Goal: Task Accomplishment & Management: Use online tool/utility

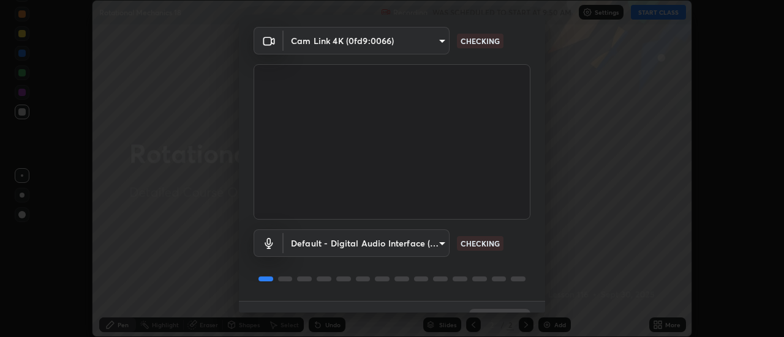
scroll to position [64, 0]
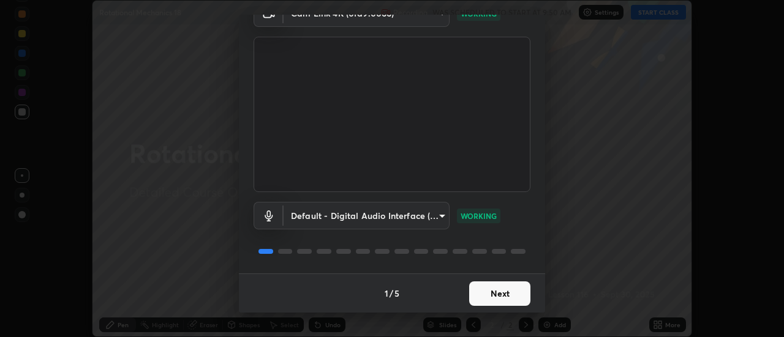
click at [491, 291] on button "Next" at bounding box center [499, 294] width 61 height 24
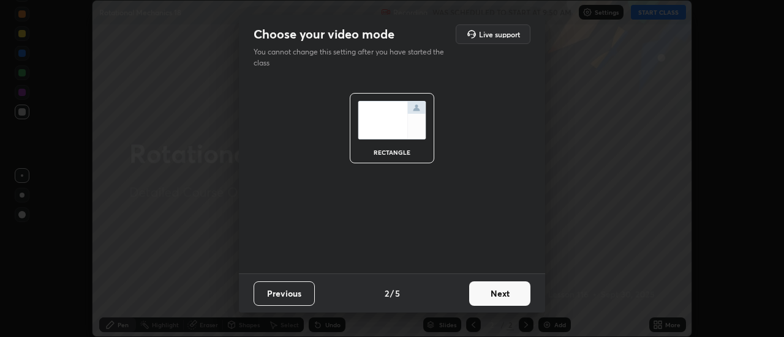
scroll to position [0, 0]
click at [492, 293] on button "Next" at bounding box center [499, 294] width 61 height 24
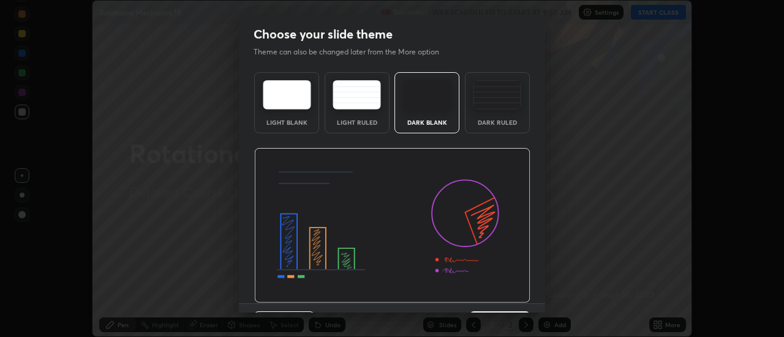
click at [494, 105] on img at bounding box center [497, 94] width 48 height 29
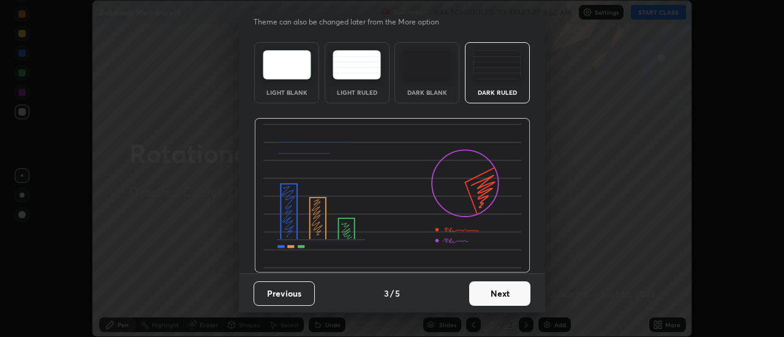
click at [491, 294] on button "Next" at bounding box center [499, 294] width 61 height 24
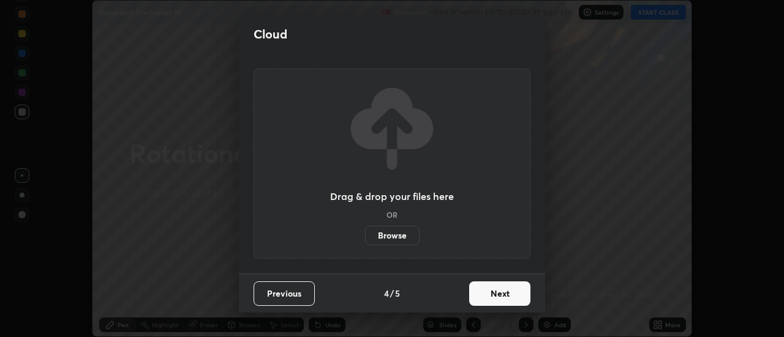
scroll to position [0, 0]
click at [403, 236] on label "Browse" at bounding box center [392, 236] width 54 height 20
click at [365, 236] on input "Browse" at bounding box center [365, 236] width 0 height 20
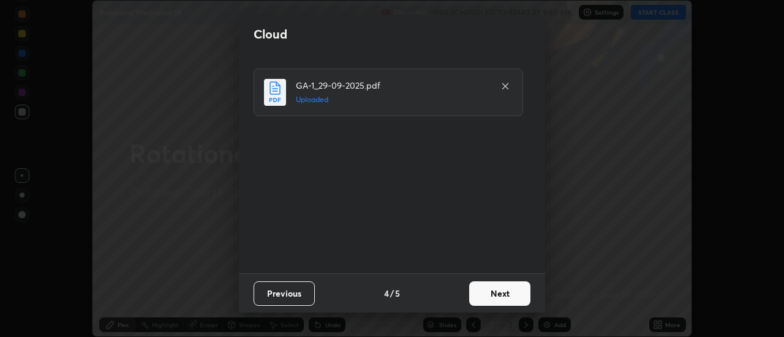
click at [488, 293] on button "Next" at bounding box center [499, 294] width 61 height 24
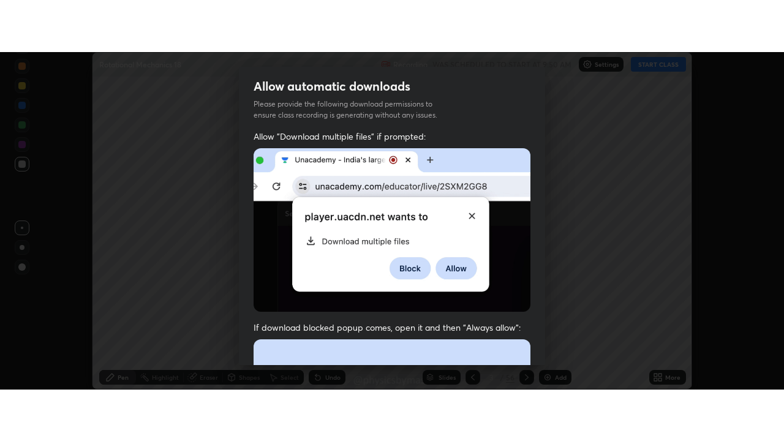
scroll to position [314, 0]
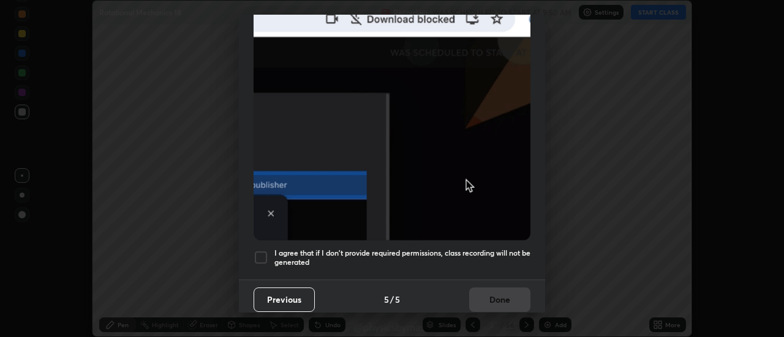
click at [406, 254] on h5 "I agree that if I don't provide required permissions, class recording will not …" at bounding box center [402, 258] width 256 height 19
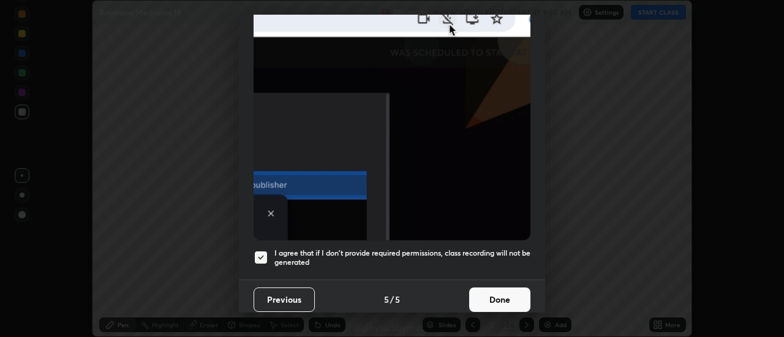
click at [501, 291] on button "Done" at bounding box center [499, 300] width 61 height 24
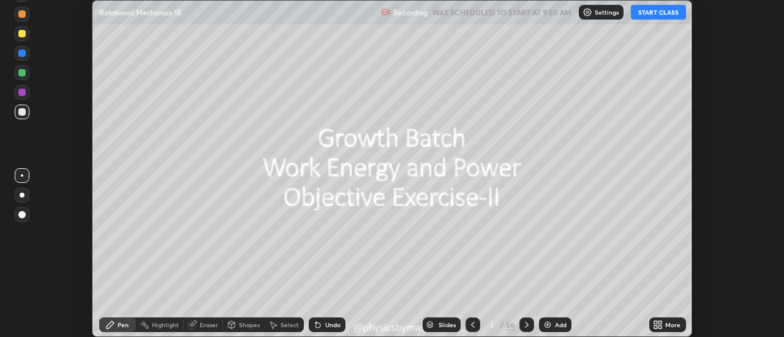
click at [474, 321] on icon at bounding box center [473, 325] width 10 height 10
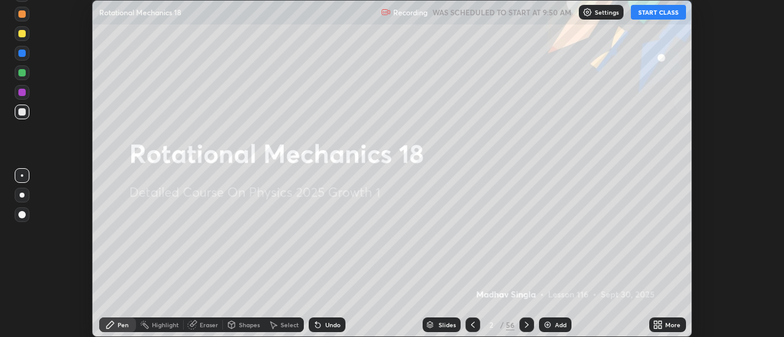
click at [676, 332] on div "More" at bounding box center [667, 325] width 37 height 15
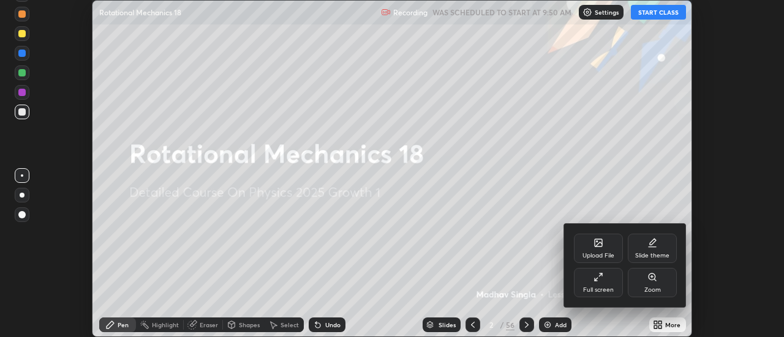
click at [604, 288] on div "Full screen" at bounding box center [598, 290] width 31 height 6
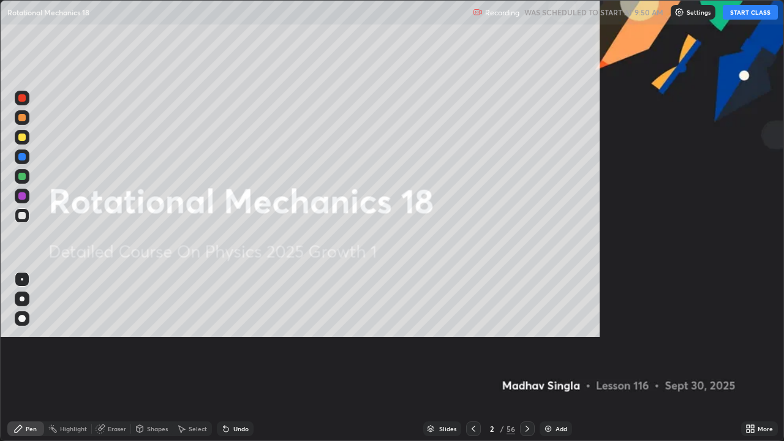
scroll to position [441, 784]
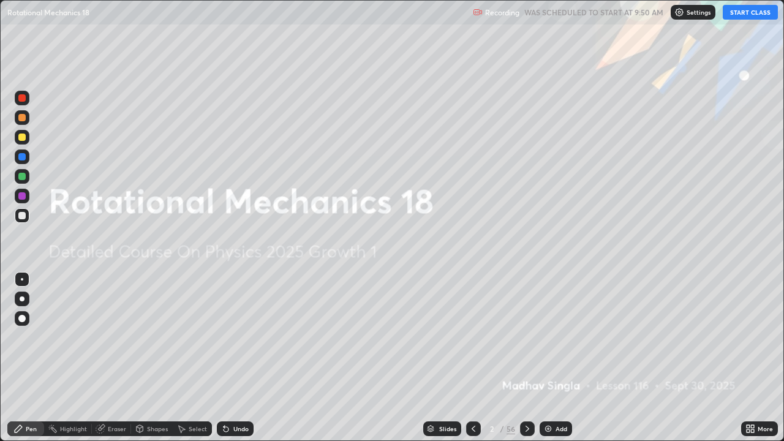
click at [752, 14] on button "START CLASS" at bounding box center [749, 12] width 55 height 15
click at [21, 178] on div at bounding box center [21, 176] width 7 height 7
click at [526, 337] on icon at bounding box center [527, 428] width 4 height 6
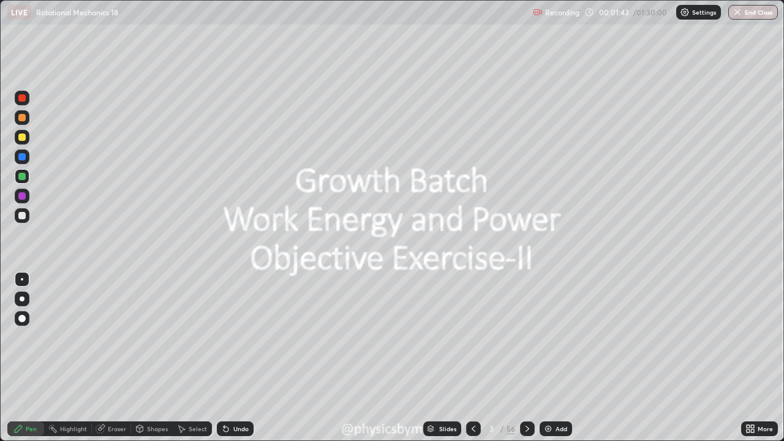
click at [525, 337] on icon at bounding box center [527, 428] width 4 height 6
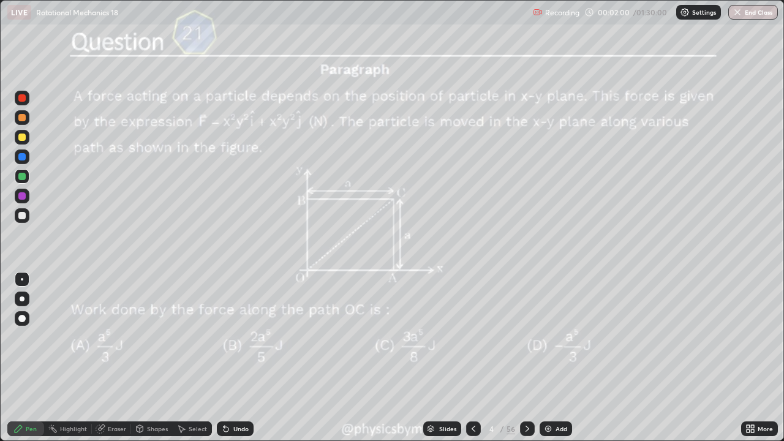
click at [525, 337] on icon at bounding box center [527, 429] width 10 height 10
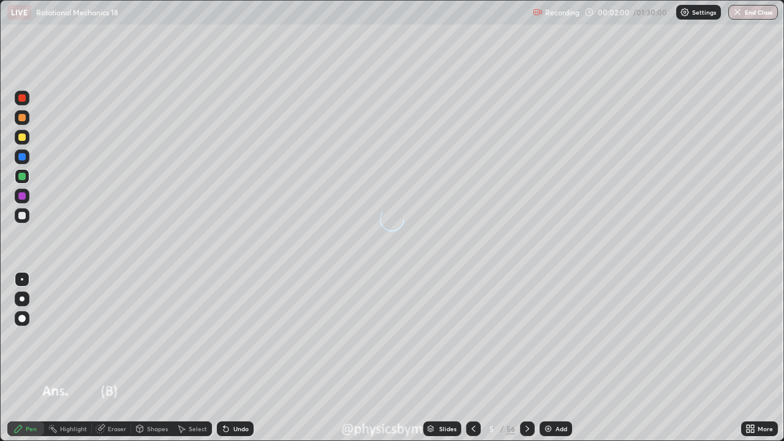
click at [526, 337] on icon at bounding box center [527, 429] width 10 height 10
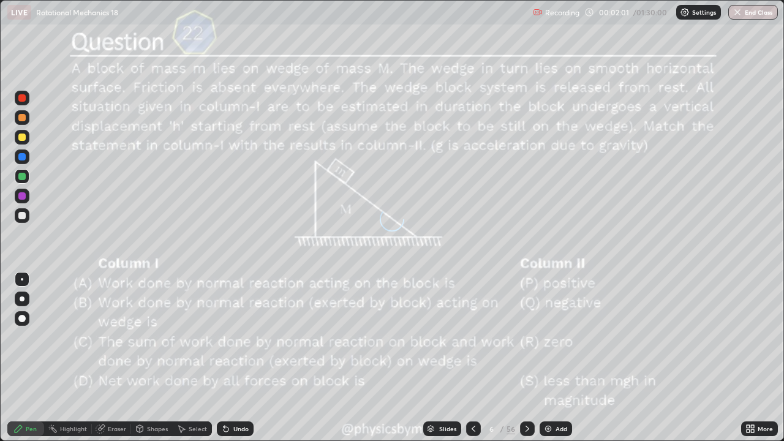
click at [525, 337] on icon at bounding box center [527, 429] width 10 height 10
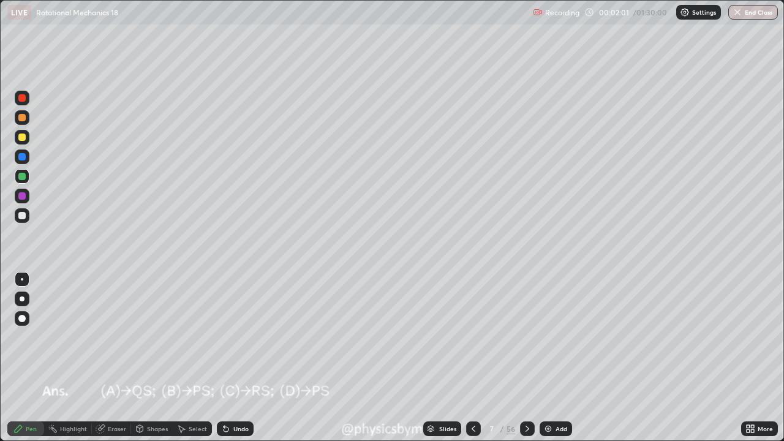
click at [524, 337] on icon at bounding box center [527, 429] width 10 height 10
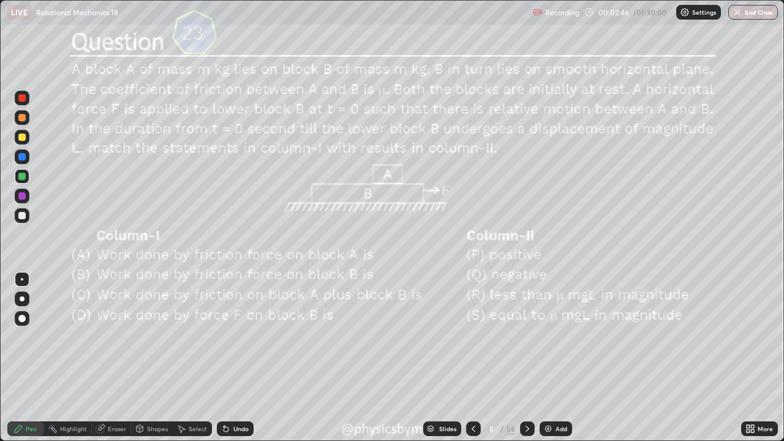
click at [525, 337] on icon at bounding box center [527, 429] width 10 height 10
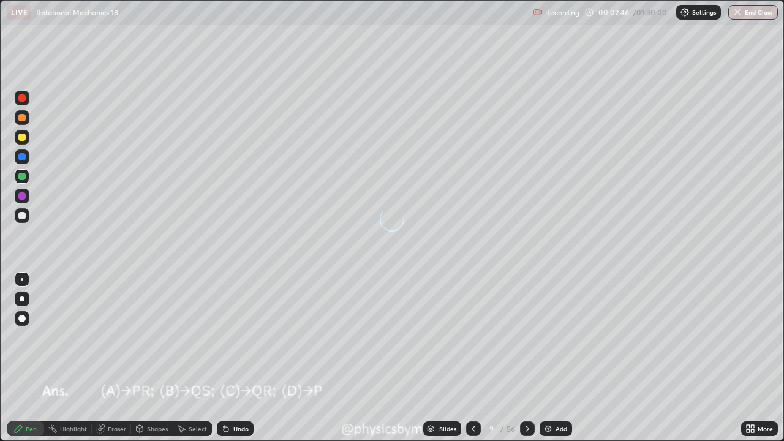
click at [526, 337] on icon at bounding box center [527, 428] width 4 height 6
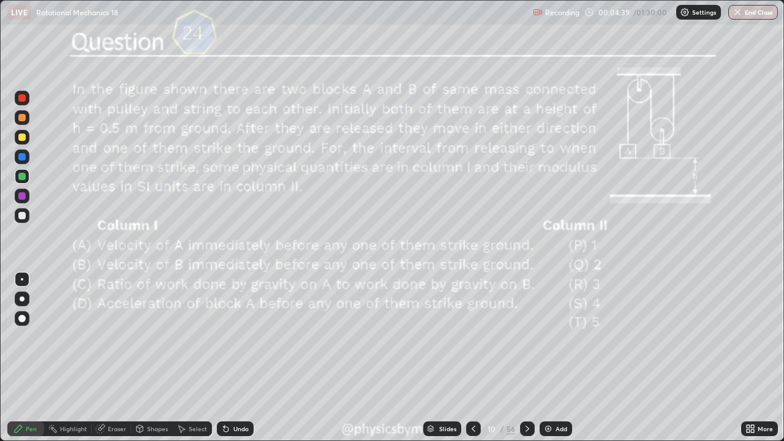
click at [525, 337] on icon at bounding box center [527, 429] width 10 height 10
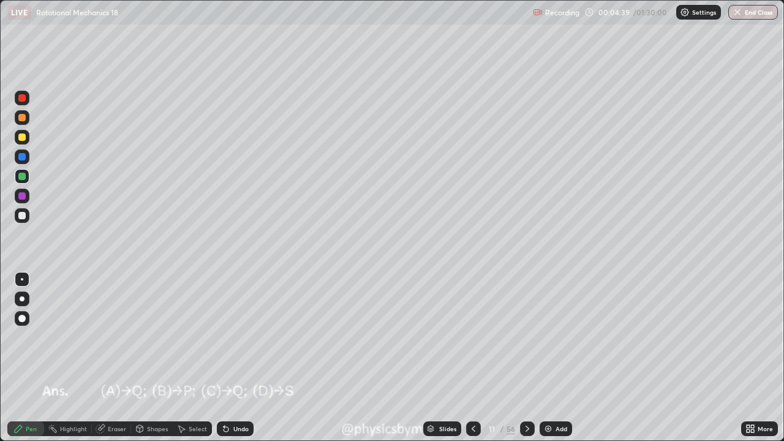
click at [525, 337] on icon at bounding box center [527, 429] width 10 height 10
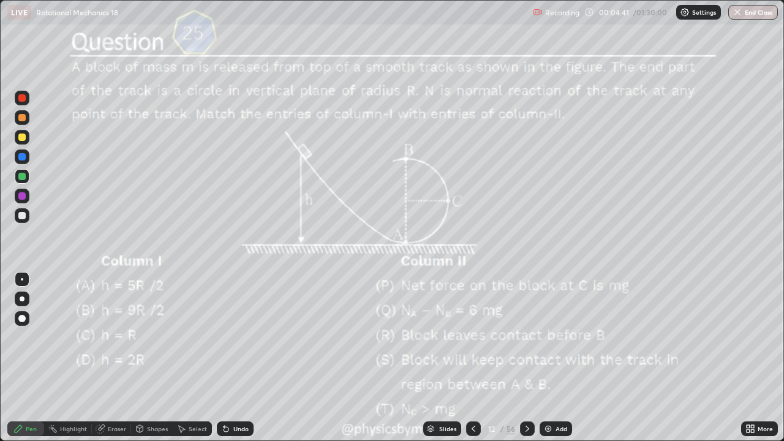
click at [525, 337] on icon at bounding box center [527, 429] width 10 height 10
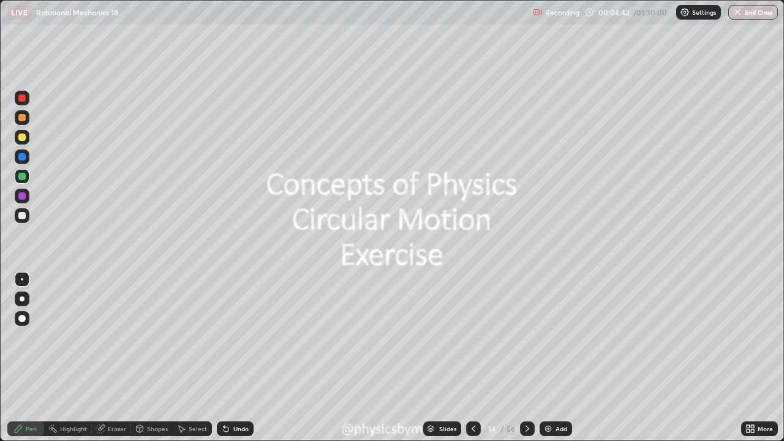
click at [525, 337] on icon at bounding box center [527, 429] width 10 height 10
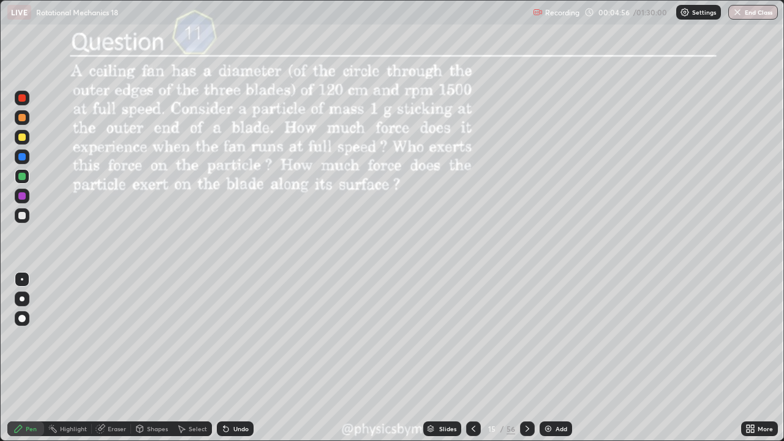
click at [506, 337] on div "56" at bounding box center [510, 428] width 9 height 11
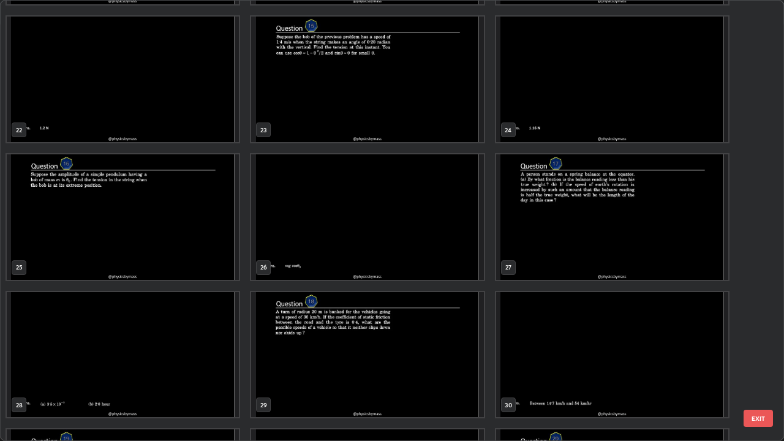
scroll to position [954, 0]
click at [436, 333] on img "grid" at bounding box center [367, 353] width 232 height 125
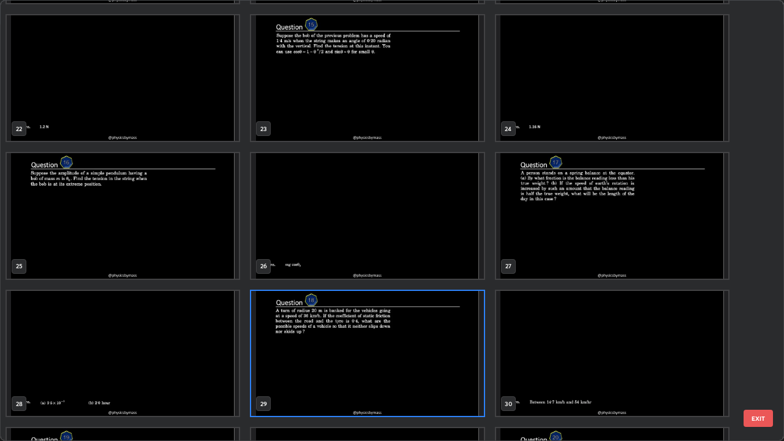
click at [438, 334] on img "grid" at bounding box center [367, 353] width 232 height 125
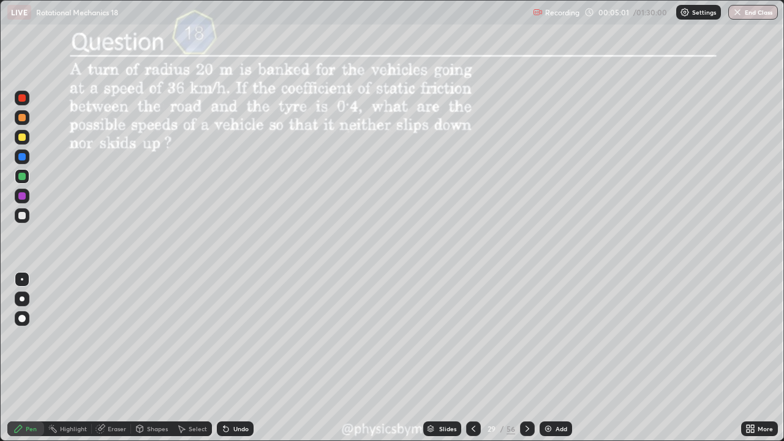
click at [472, 337] on icon at bounding box center [473, 429] width 10 height 10
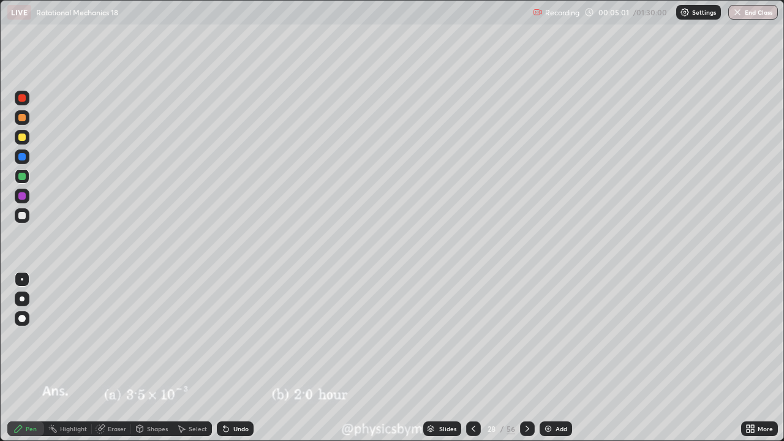
click at [472, 337] on icon at bounding box center [473, 429] width 10 height 10
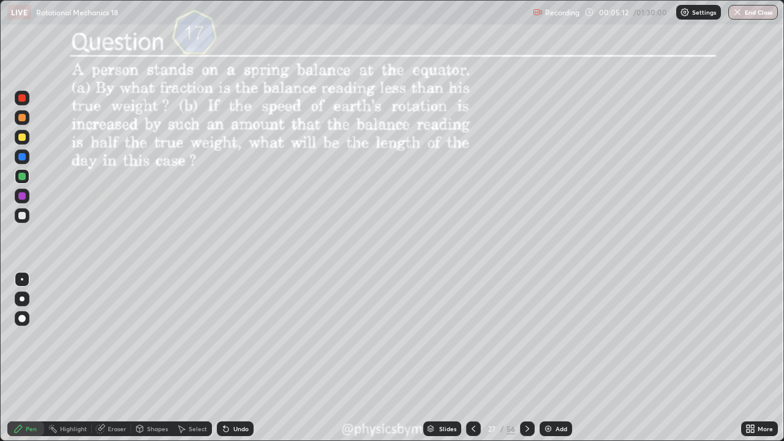
click at [524, 337] on icon at bounding box center [527, 429] width 10 height 10
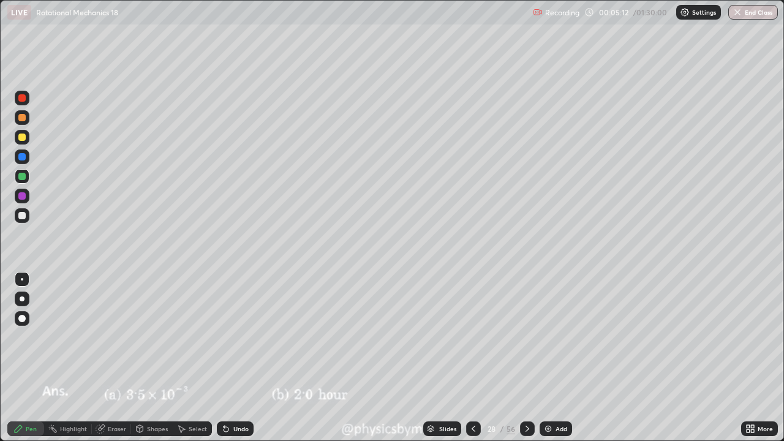
click at [525, 337] on icon at bounding box center [527, 429] width 10 height 10
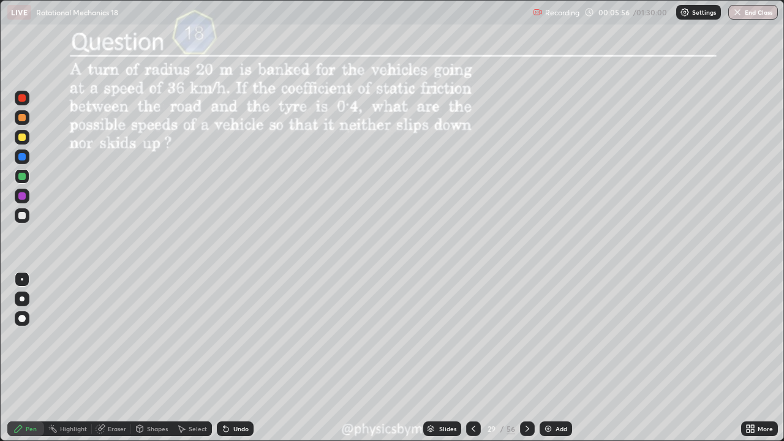
click at [525, 337] on icon at bounding box center [527, 429] width 10 height 10
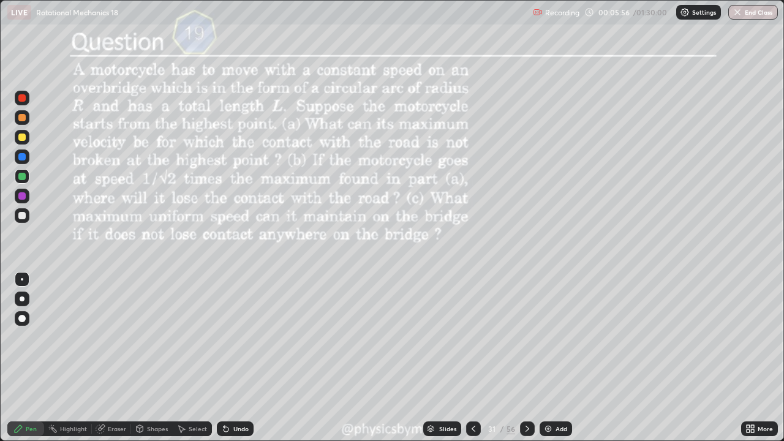
click at [525, 337] on icon at bounding box center [527, 429] width 10 height 10
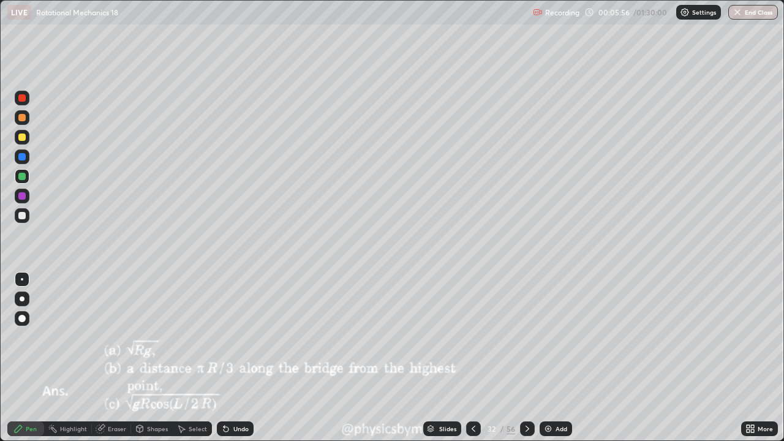
click at [525, 337] on icon at bounding box center [527, 429] width 10 height 10
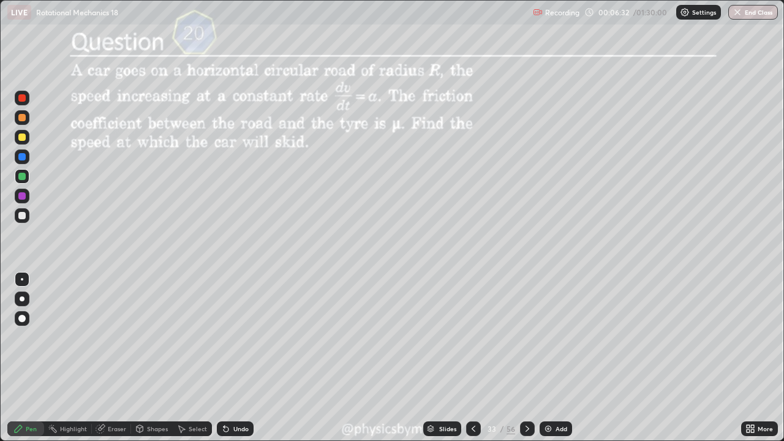
click at [27, 215] on div at bounding box center [22, 215] width 15 height 15
click at [524, 337] on icon at bounding box center [527, 429] width 10 height 10
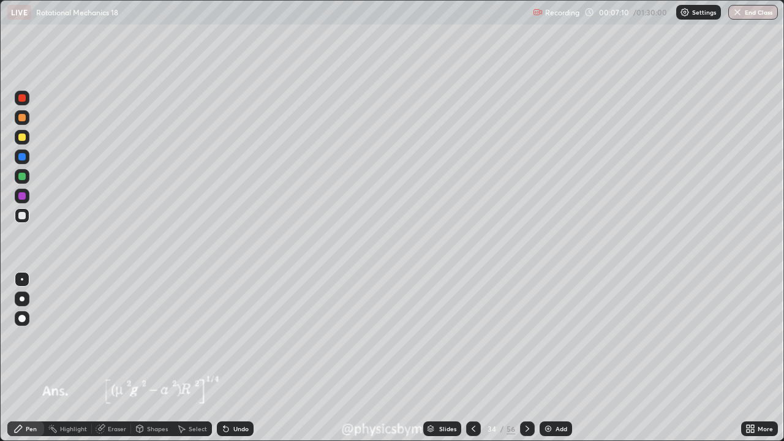
click at [526, 337] on icon at bounding box center [527, 428] width 4 height 6
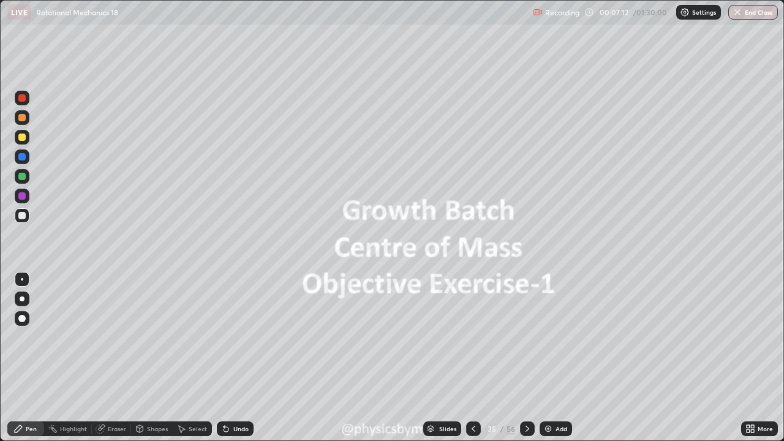
click at [525, 337] on icon at bounding box center [527, 429] width 10 height 10
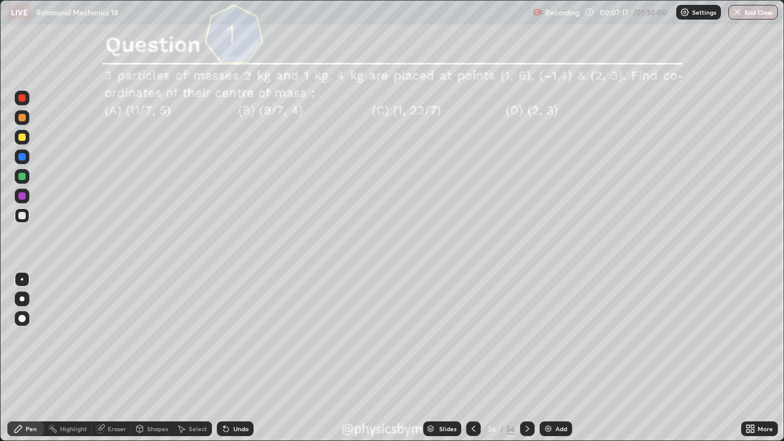
click at [526, 337] on icon at bounding box center [527, 428] width 4 height 6
click at [525, 337] on icon at bounding box center [527, 429] width 10 height 10
click at [22, 182] on div at bounding box center [22, 176] width 15 height 15
click at [233, 337] on div "Undo" at bounding box center [240, 428] width 15 height 6
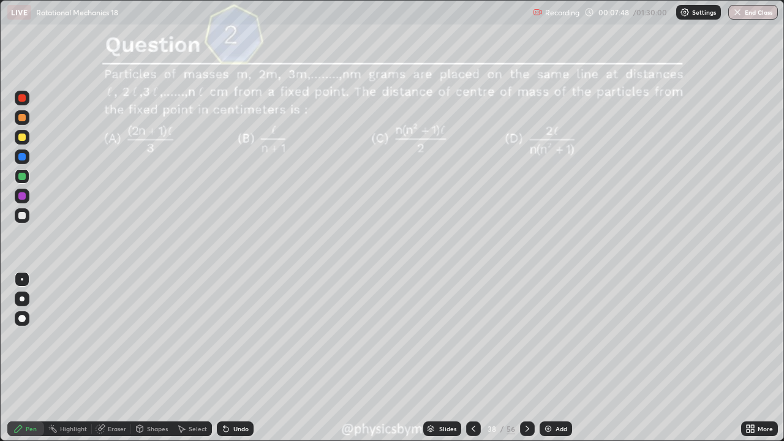
click at [228, 337] on div "Undo" at bounding box center [235, 428] width 37 height 15
click at [228, 337] on icon at bounding box center [226, 429] width 10 height 10
click at [229, 337] on div "Undo" at bounding box center [235, 428] width 37 height 15
click at [230, 337] on div "Undo" at bounding box center [235, 428] width 37 height 15
click at [224, 337] on icon at bounding box center [225, 429] width 5 height 5
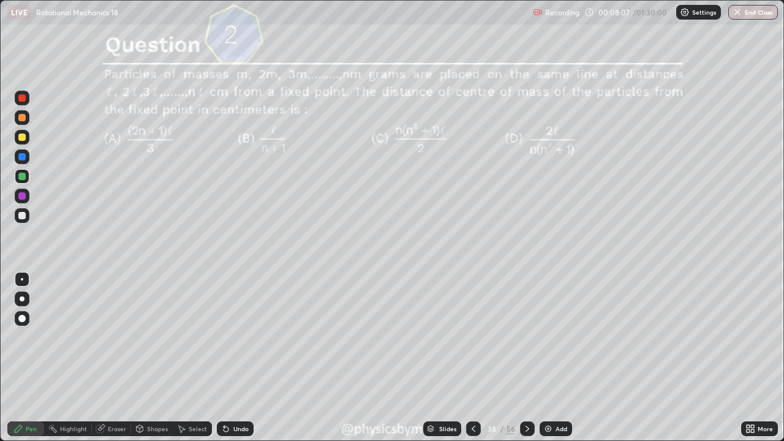
click at [525, 337] on icon at bounding box center [527, 429] width 10 height 10
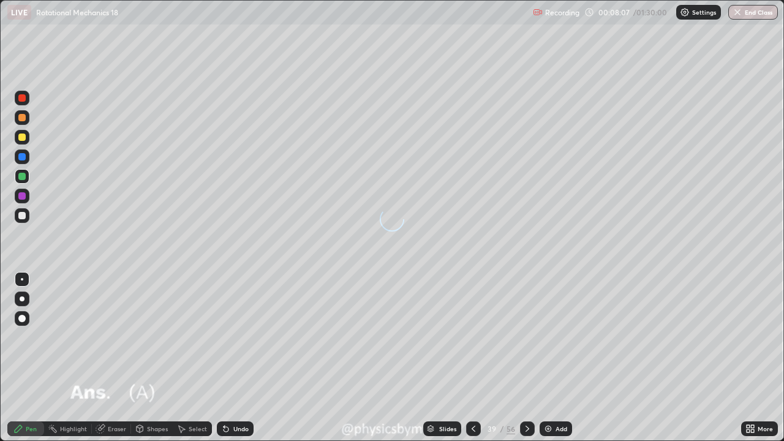
click at [525, 337] on icon at bounding box center [527, 428] width 4 height 6
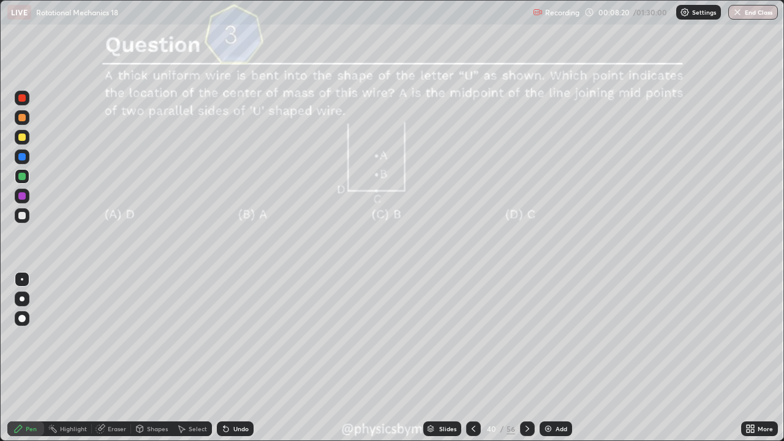
click at [224, 337] on icon at bounding box center [225, 429] width 5 height 5
click at [525, 337] on icon at bounding box center [527, 429] width 10 height 10
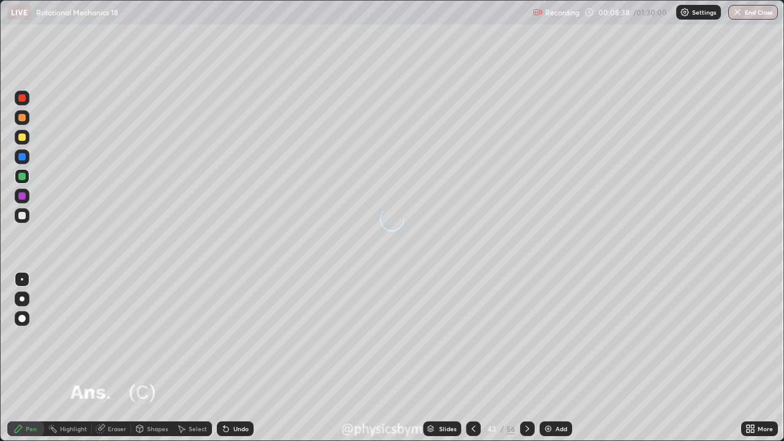
click at [526, 337] on icon at bounding box center [527, 428] width 4 height 6
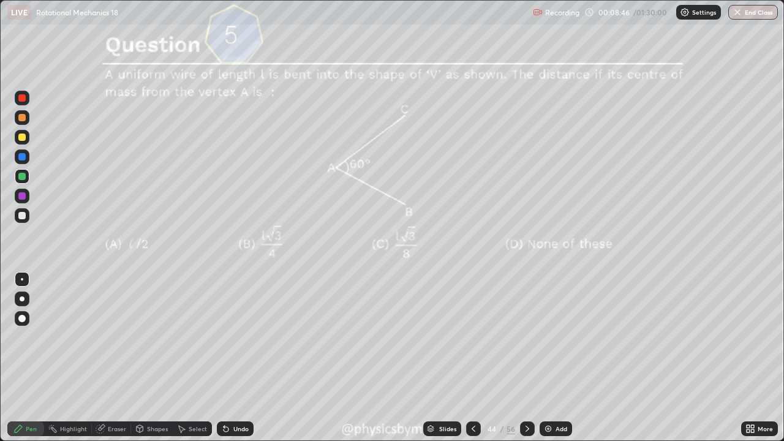
click at [233, 337] on div "Undo" at bounding box center [240, 428] width 15 height 6
click at [20, 138] on div at bounding box center [21, 136] width 7 height 7
click at [238, 337] on div "Undo" at bounding box center [240, 428] width 15 height 6
click at [526, 337] on icon at bounding box center [527, 429] width 10 height 10
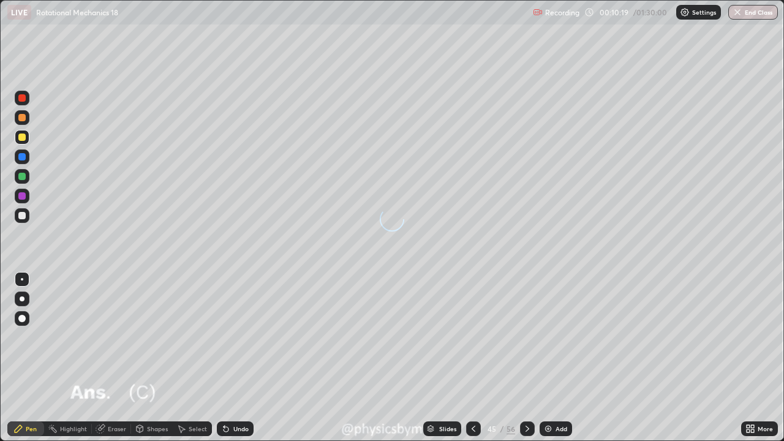
click at [526, 337] on icon at bounding box center [527, 429] width 10 height 10
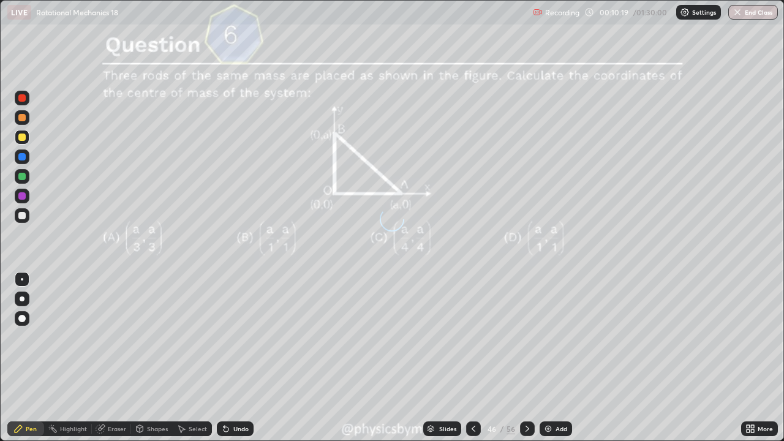
click at [525, 337] on icon at bounding box center [527, 429] width 10 height 10
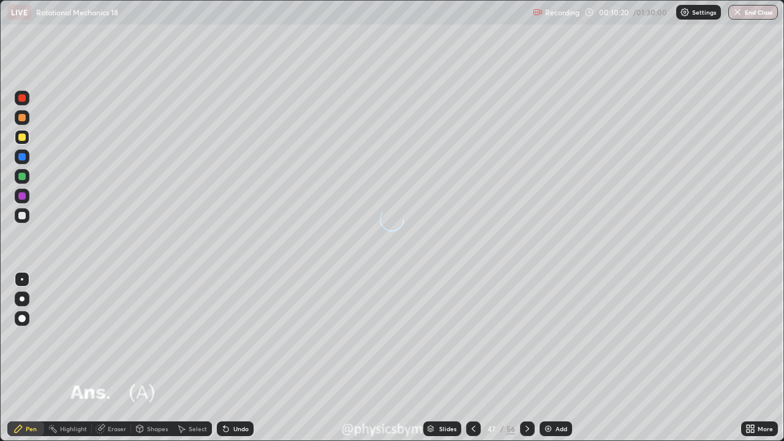
click at [525, 337] on icon at bounding box center [527, 429] width 10 height 10
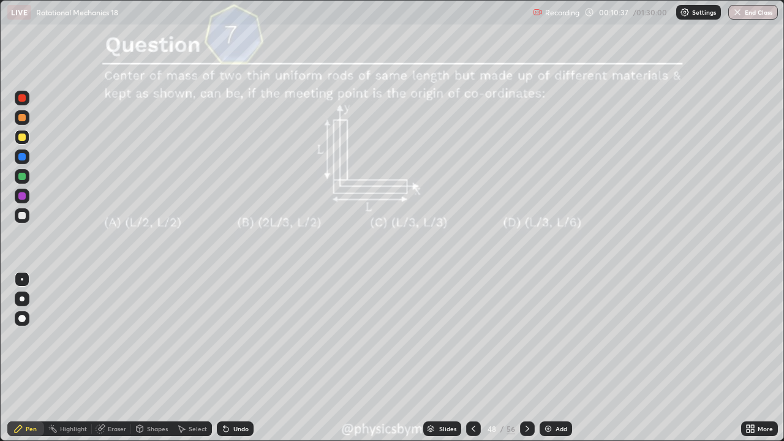
click at [21, 220] on div at bounding box center [22, 215] width 15 height 15
click at [508, 337] on div "56" at bounding box center [510, 428] width 9 height 11
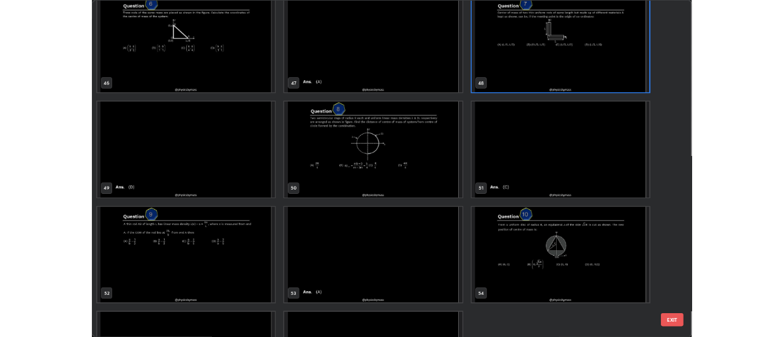
scroll to position [2060, 0]
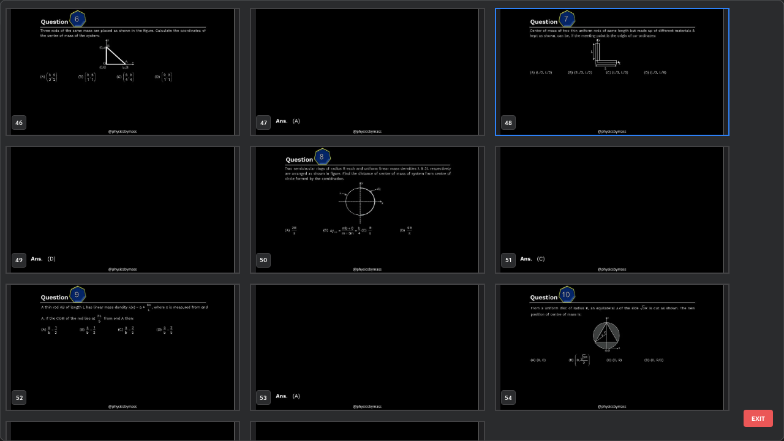
click at [455, 249] on img "grid" at bounding box center [367, 209] width 232 height 125
click at [457, 250] on img "grid" at bounding box center [367, 209] width 232 height 125
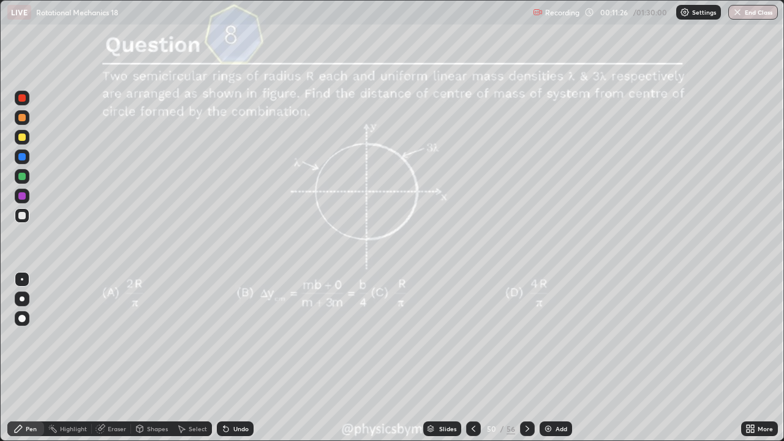
click at [21, 138] on div at bounding box center [21, 136] width 7 height 7
click at [524, 337] on icon at bounding box center [527, 429] width 10 height 10
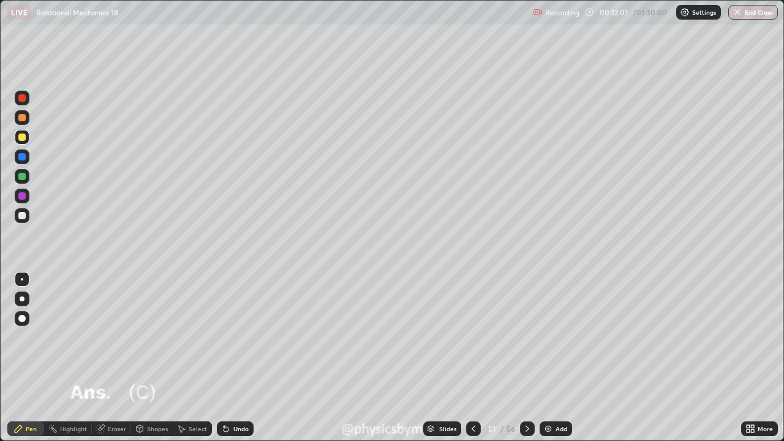
click at [525, 337] on icon at bounding box center [527, 429] width 10 height 10
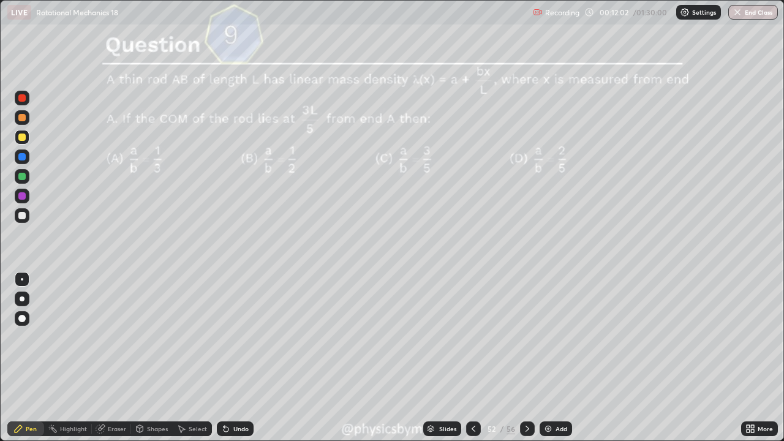
click at [525, 337] on icon at bounding box center [527, 429] width 10 height 10
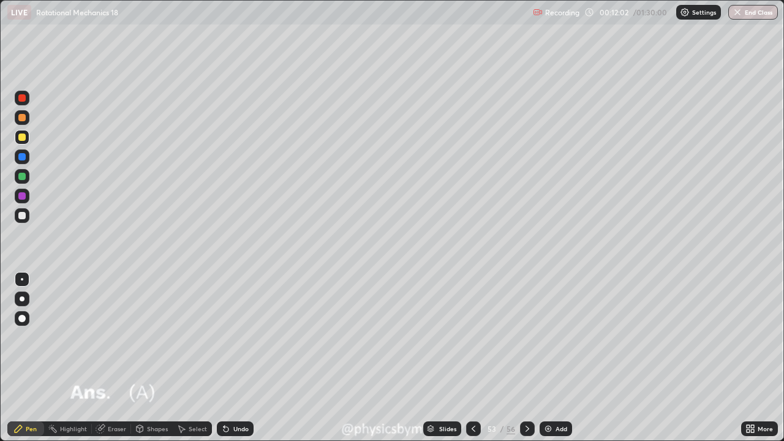
click at [525, 337] on icon at bounding box center [527, 429] width 10 height 10
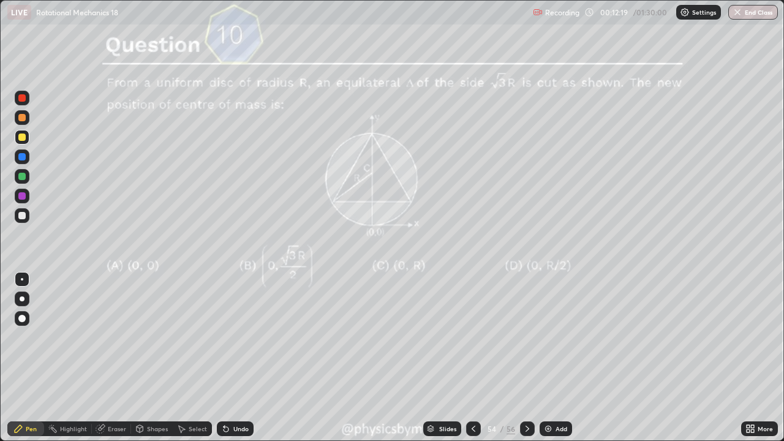
click at [243, 337] on div "Undo" at bounding box center [240, 428] width 15 height 6
click at [525, 337] on icon at bounding box center [527, 429] width 10 height 10
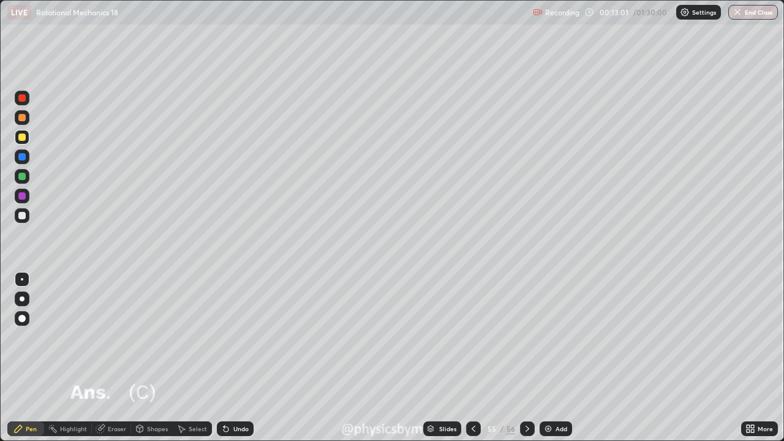
click at [525, 337] on icon at bounding box center [527, 429] width 10 height 10
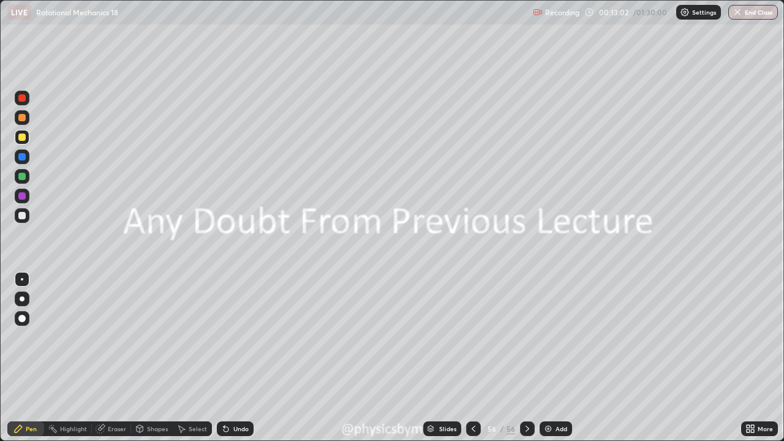
click at [559, 337] on div "Add" at bounding box center [555, 428] width 32 height 15
click at [21, 177] on div at bounding box center [21, 176] width 7 height 7
click at [17, 135] on div at bounding box center [22, 137] width 15 height 15
click at [242, 337] on div "Undo" at bounding box center [235, 428] width 37 height 15
click at [23, 176] on div at bounding box center [21, 176] width 7 height 7
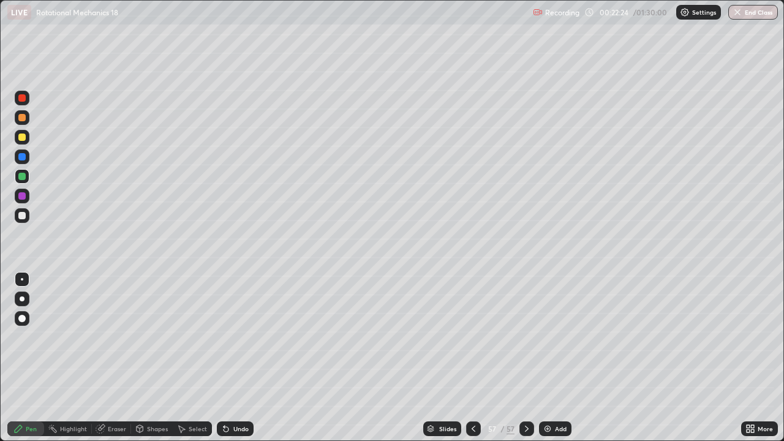
click at [234, 337] on div "Undo" at bounding box center [240, 428] width 15 height 6
click at [242, 337] on div "Undo" at bounding box center [240, 428] width 15 height 6
click at [240, 337] on div "Undo" at bounding box center [240, 428] width 15 height 6
click at [21, 215] on div at bounding box center [21, 215] width 7 height 7
click at [23, 181] on div at bounding box center [22, 176] width 15 height 15
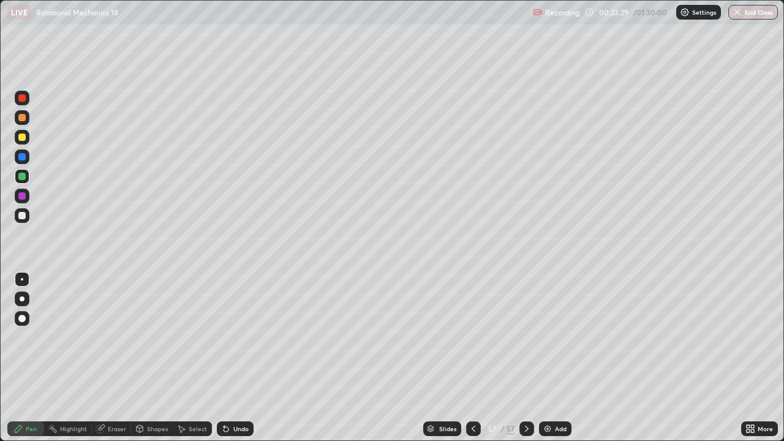
click at [239, 337] on div "Undo" at bounding box center [240, 428] width 15 height 6
click at [239, 337] on div "Undo" at bounding box center [235, 428] width 37 height 15
click at [236, 337] on div "Undo" at bounding box center [235, 428] width 37 height 15
click at [234, 337] on div "Undo" at bounding box center [233, 428] width 42 height 24
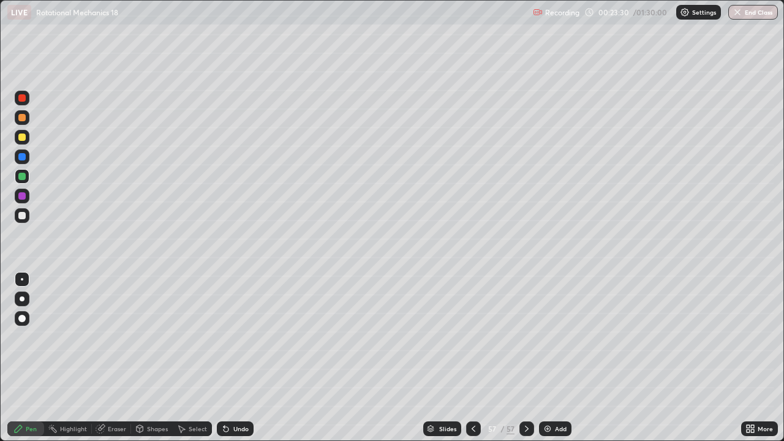
click at [236, 337] on div "Undo" at bounding box center [233, 428] width 42 height 24
click at [22, 138] on div at bounding box center [21, 136] width 7 height 7
click at [233, 337] on div "Undo" at bounding box center [240, 428] width 15 height 6
click at [234, 337] on div "Undo" at bounding box center [235, 428] width 37 height 15
click at [243, 337] on div "Undo" at bounding box center [240, 428] width 15 height 6
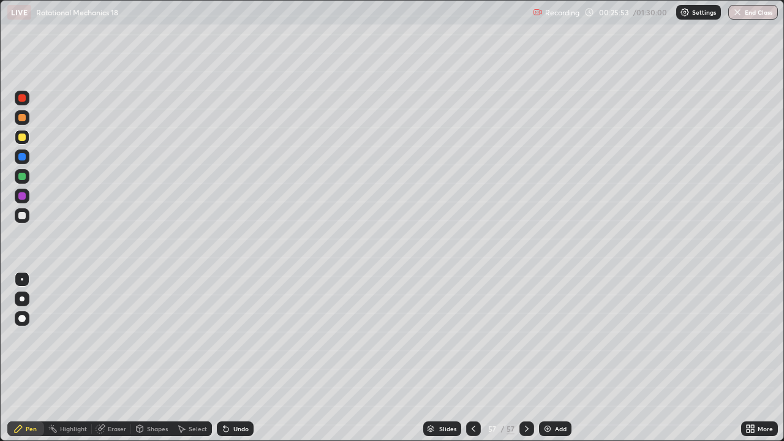
click at [28, 216] on div at bounding box center [22, 215] width 15 height 15
click at [525, 337] on icon at bounding box center [527, 429] width 10 height 10
click at [552, 337] on div "Add" at bounding box center [555, 428] width 32 height 15
click at [20, 134] on div at bounding box center [21, 136] width 7 height 7
click at [24, 219] on div at bounding box center [21, 215] width 7 height 7
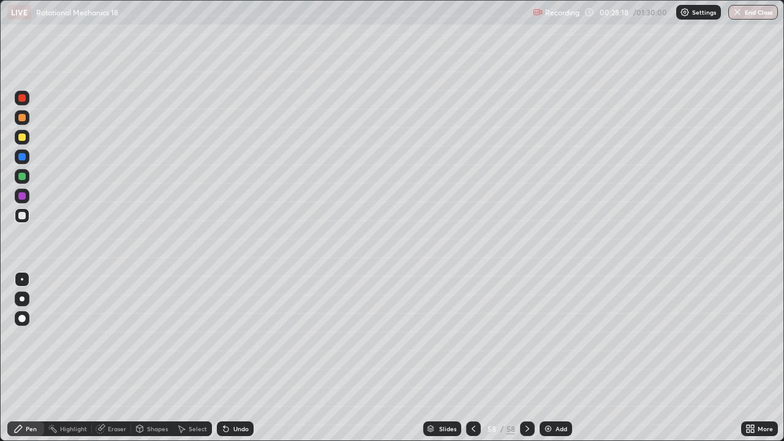
click at [242, 337] on div "Undo" at bounding box center [235, 428] width 37 height 15
click at [241, 337] on div "Undo" at bounding box center [240, 428] width 15 height 6
click at [478, 337] on div at bounding box center [473, 428] width 15 height 15
click at [531, 337] on div at bounding box center [527, 428] width 15 height 15
click at [472, 337] on icon at bounding box center [473, 429] width 10 height 10
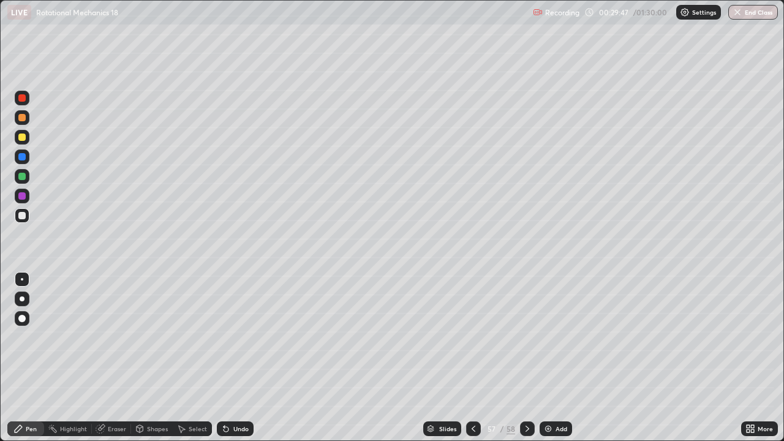
click at [525, 337] on icon at bounding box center [527, 429] width 10 height 10
click at [471, 337] on div at bounding box center [473, 428] width 15 height 15
click at [24, 173] on div at bounding box center [21, 176] width 7 height 7
click at [237, 337] on div "Undo" at bounding box center [240, 428] width 15 height 6
click at [239, 337] on div "Undo" at bounding box center [240, 428] width 15 height 6
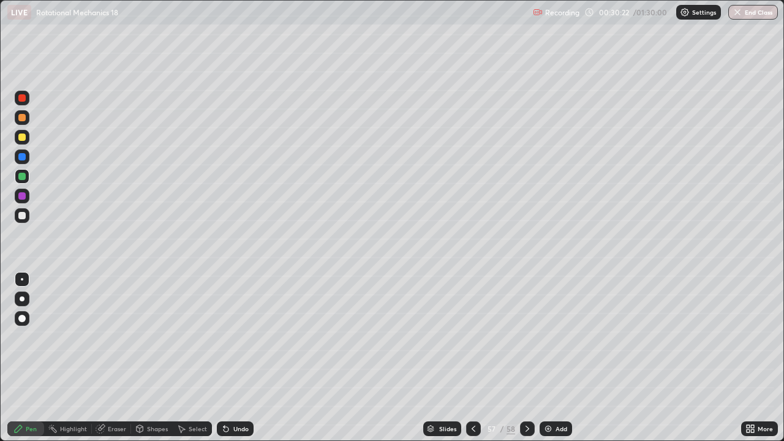
click at [236, 337] on div "Undo" at bounding box center [240, 428] width 15 height 6
click at [238, 337] on div "Undo" at bounding box center [240, 428] width 15 height 6
click at [525, 337] on icon at bounding box center [527, 429] width 10 height 10
click at [231, 337] on div "Undo" at bounding box center [235, 428] width 37 height 15
click at [242, 337] on div "Undo" at bounding box center [240, 428] width 15 height 6
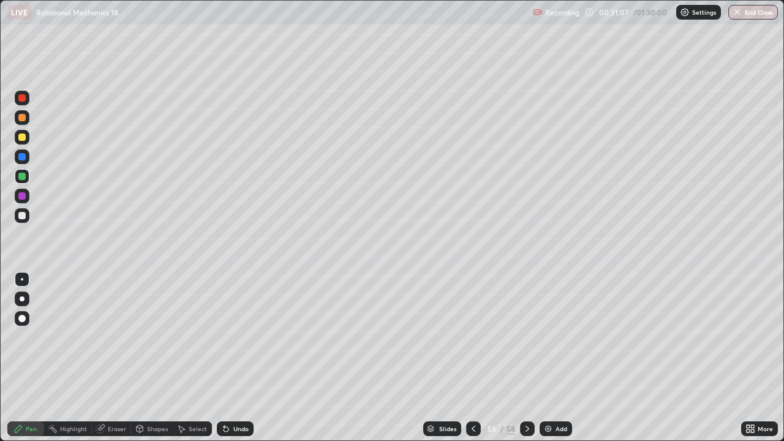
click at [242, 337] on div "Undo" at bounding box center [235, 428] width 37 height 15
click at [553, 337] on div "Add" at bounding box center [555, 428] width 32 height 15
click at [23, 138] on div at bounding box center [21, 136] width 7 height 7
click at [24, 215] on div at bounding box center [21, 215] width 7 height 7
click at [472, 337] on icon at bounding box center [473, 429] width 10 height 10
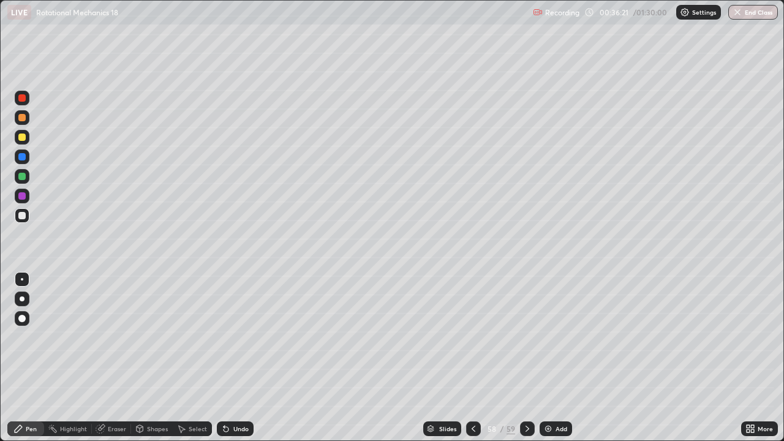
click at [477, 337] on div at bounding box center [473, 428] width 15 height 15
click at [525, 337] on icon at bounding box center [527, 429] width 10 height 10
click at [26, 179] on div at bounding box center [22, 176] width 15 height 15
click at [554, 337] on div "Add" at bounding box center [555, 428] width 32 height 15
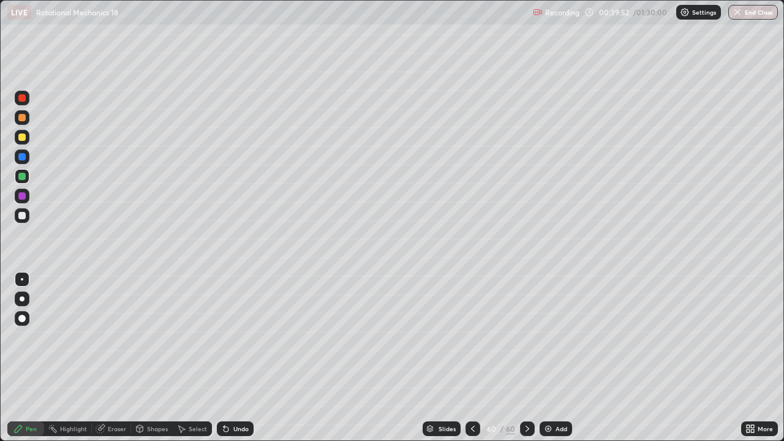
click at [18, 111] on div at bounding box center [22, 117] width 15 height 15
click at [244, 337] on div "Undo" at bounding box center [240, 428] width 15 height 6
click at [21, 175] on div at bounding box center [21, 176] width 7 height 7
click at [28, 219] on div at bounding box center [22, 215] width 15 height 15
click at [22, 175] on div at bounding box center [21, 176] width 7 height 7
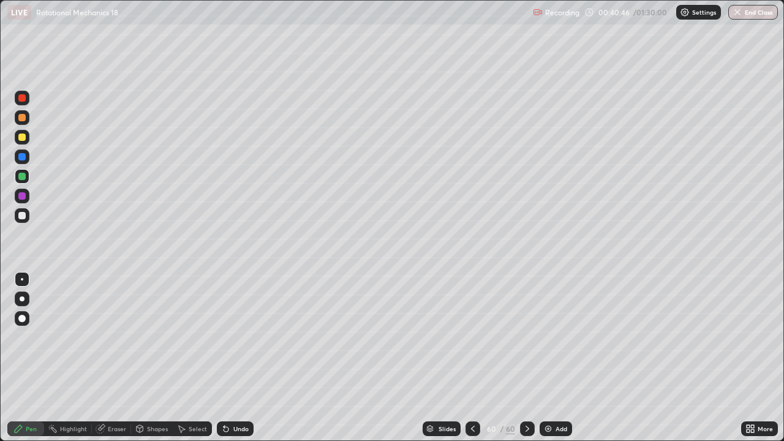
click at [236, 337] on div "Undo" at bounding box center [235, 428] width 37 height 15
click at [237, 337] on div "Undo" at bounding box center [235, 428] width 37 height 15
click at [23, 221] on div at bounding box center [22, 215] width 15 height 15
click at [27, 179] on div at bounding box center [22, 176] width 15 height 15
click at [471, 337] on icon at bounding box center [473, 429] width 10 height 10
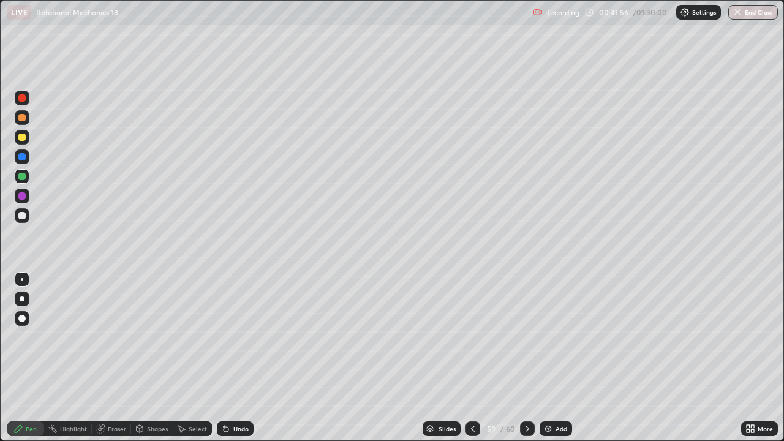
click at [471, 337] on icon at bounding box center [473, 429] width 10 height 10
click at [234, 337] on div "Undo" at bounding box center [235, 428] width 37 height 15
click at [230, 337] on div "Undo" at bounding box center [235, 428] width 37 height 15
click at [231, 337] on div "Undo" at bounding box center [235, 428] width 37 height 15
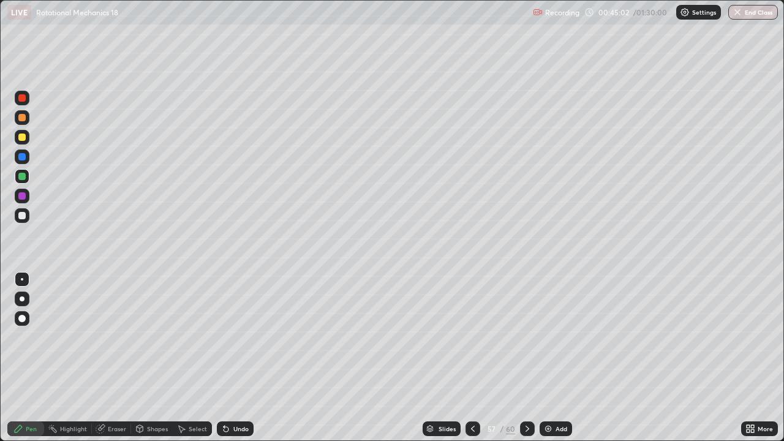
click at [526, 337] on icon at bounding box center [527, 429] width 10 height 10
click at [525, 337] on icon at bounding box center [527, 429] width 10 height 10
click at [526, 337] on icon at bounding box center [527, 429] width 10 height 10
click at [240, 337] on div "Undo" at bounding box center [240, 428] width 15 height 6
click at [547, 337] on img at bounding box center [548, 429] width 10 height 10
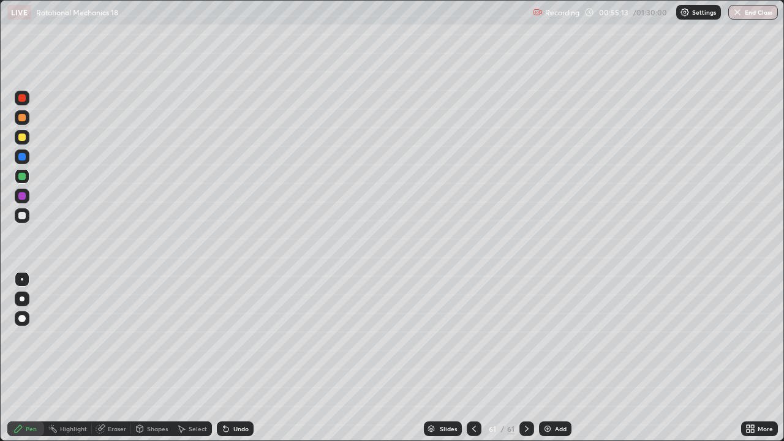
click at [473, 337] on icon at bounding box center [474, 429] width 10 height 10
click at [524, 337] on icon at bounding box center [527, 429] width 10 height 10
click at [20, 121] on div at bounding box center [21, 117] width 7 height 7
click at [237, 337] on div "Undo" at bounding box center [240, 428] width 15 height 6
click at [230, 337] on div "Undo" at bounding box center [235, 428] width 37 height 15
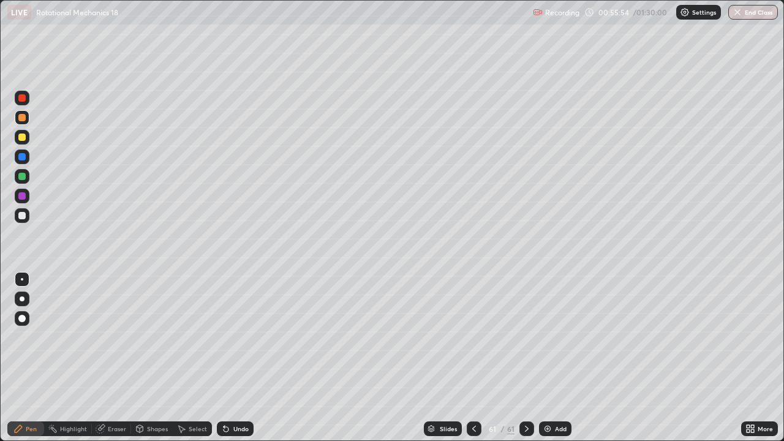
click at [143, 337] on div "Shapes" at bounding box center [152, 428] width 42 height 15
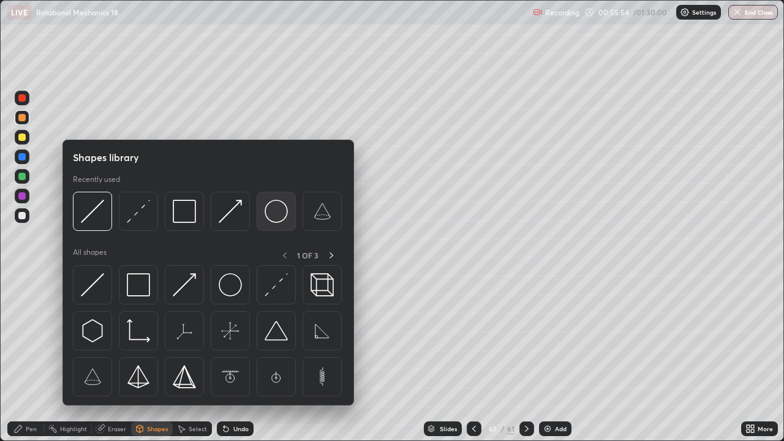
click at [277, 211] on img at bounding box center [275, 211] width 23 height 23
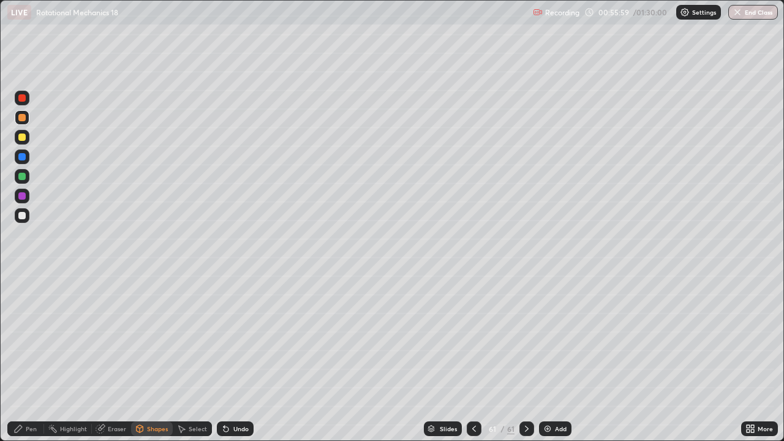
click at [198, 337] on div "Select" at bounding box center [198, 428] width 18 height 6
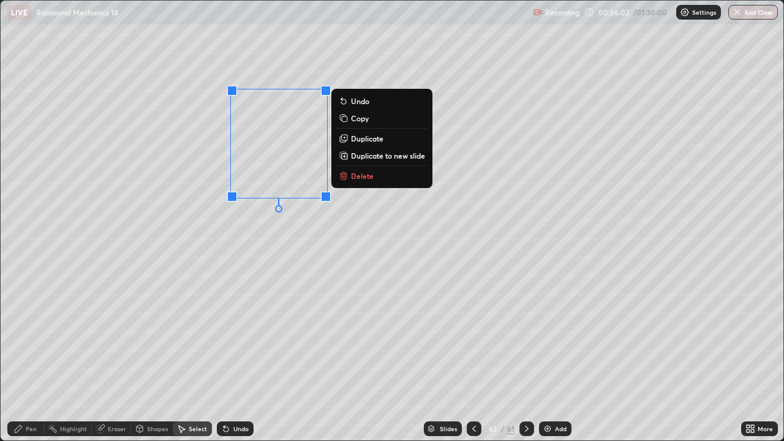
click at [29, 337] on div "Pen" at bounding box center [31, 428] width 11 height 6
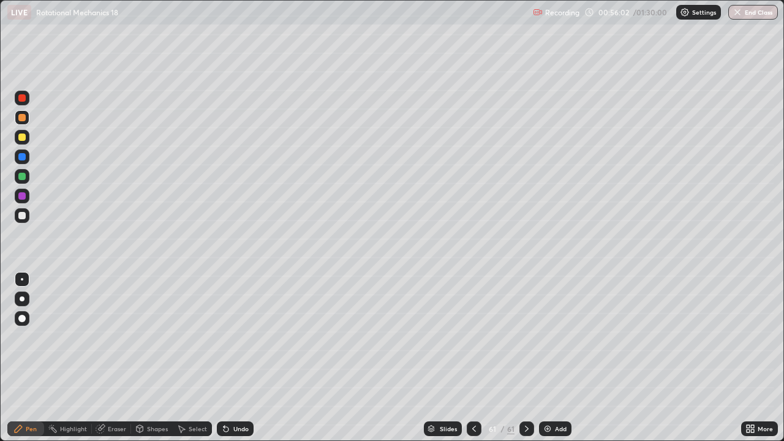
click at [23, 182] on div at bounding box center [22, 176] width 15 height 15
click at [151, 337] on div "Shapes" at bounding box center [152, 428] width 42 height 15
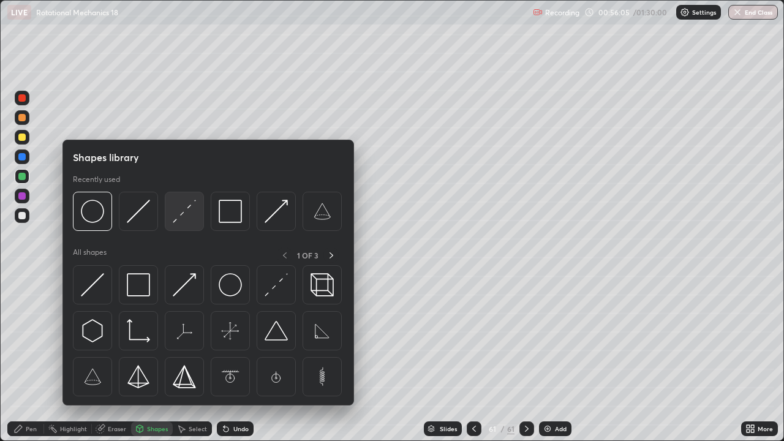
click at [188, 220] on img at bounding box center [184, 211] width 23 height 23
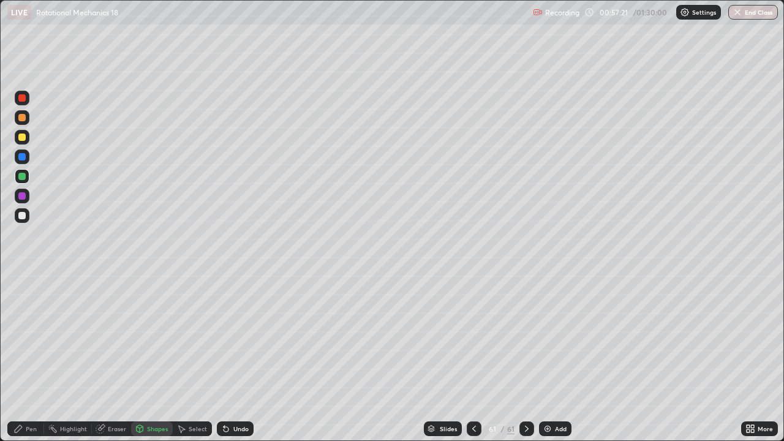
click at [20, 133] on div at bounding box center [21, 136] width 7 height 7
click at [235, 337] on div "Undo" at bounding box center [240, 428] width 15 height 6
click at [34, 337] on div "Pen" at bounding box center [25, 428] width 37 height 15
click at [559, 337] on div "Add" at bounding box center [561, 428] width 12 height 6
click at [28, 180] on div at bounding box center [22, 176] width 15 height 15
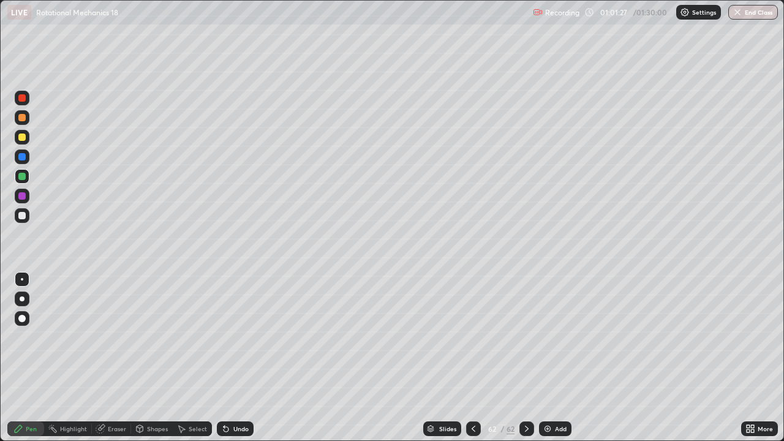
click at [20, 217] on div at bounding box center [21, 215] width 7 height 7
click at [23, 178] on div at bounding box center [21, 176] width 7 height 7
click at [21, 141] on div at bounding box center [22, 137] width 15 height 15
click at [23, 179] on div at bounding box center [21, 176] width 7 height 7
click at [553, 337] on div "Add" at bounding box center [555, 428] width 32 height 15
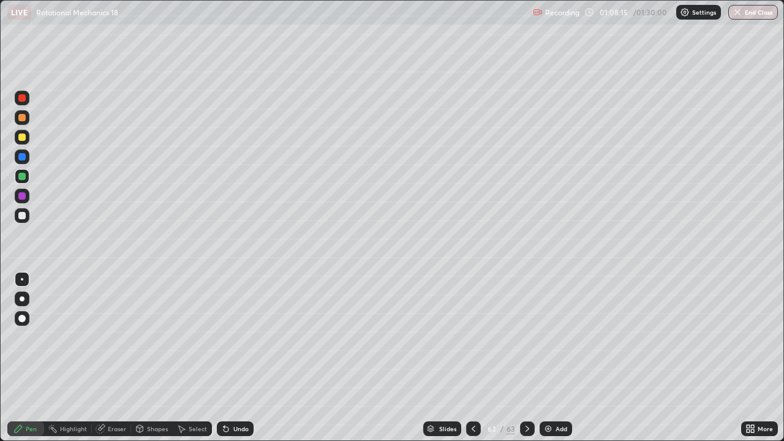
click at [22, 138] on div at bounding box center [21, 136] width 7 height 7
click at [12, 337] on div at bounding box center [22, 342] width 20 height 147
click at [24, 217] on div at bounding box center [21, 215] width 7 height 7
click at [238, 337] on div "Undo" at bounding box center [240, 428] width 15 height 6
click at [192, 337] on div "Select" at bounding box center [198, 428] width 18 height 6
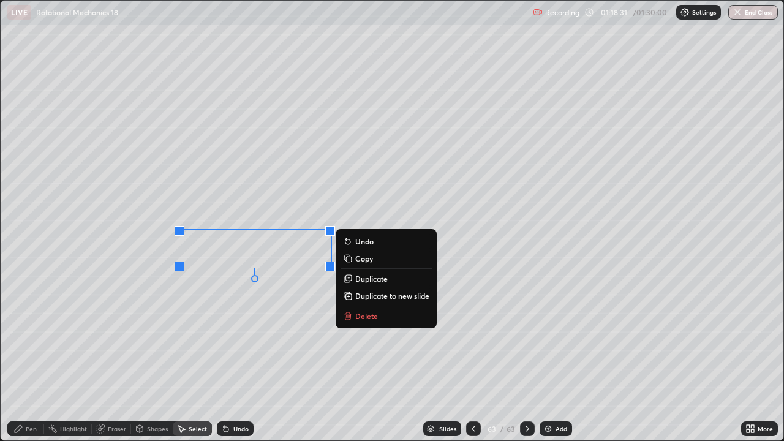
click at [375, 294] on p "Duplicate to new slide" at bounding box center [392, 296] width 74 height 10
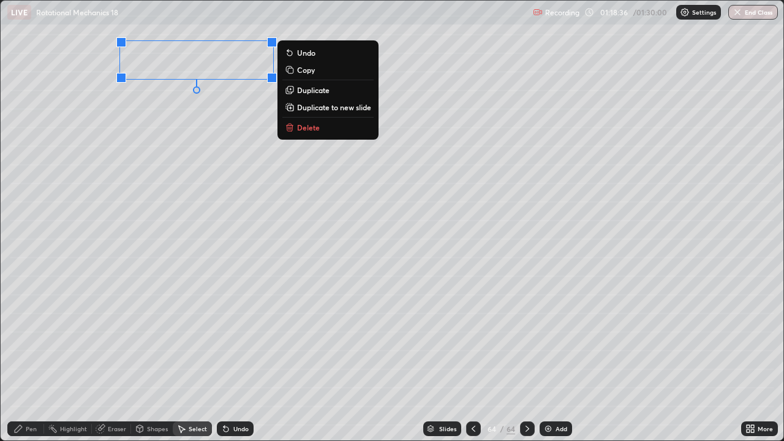
click at [17, 337] on icon at bounding box center [18, 429] width 10 height 10
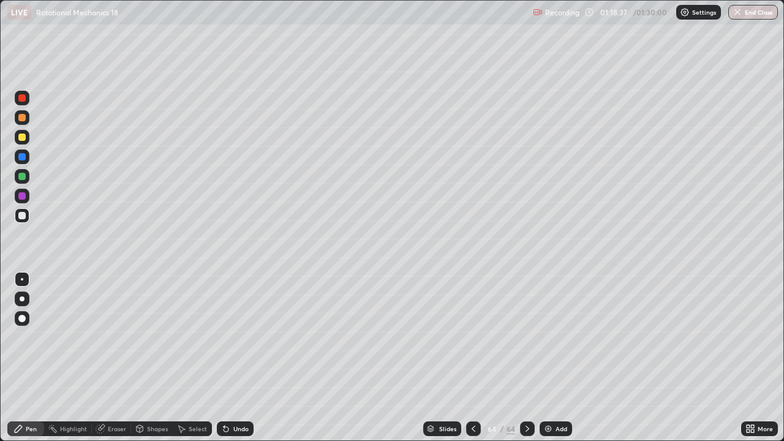
click at [24, 179] on div at bounding box center [21, 176] width 7 height 7
click at [238, 337] on div "Undo" at bounding box center [240, 428] width 15 height 6
click at [21, 216] on div at bounding box center [21, 215] width 7 height 7
click at [472, 337] on icon at bounding box center [473, 429] width 10 height 10
click at [526, 337] on icon at bounding box center [527, 429] width 10 height 10
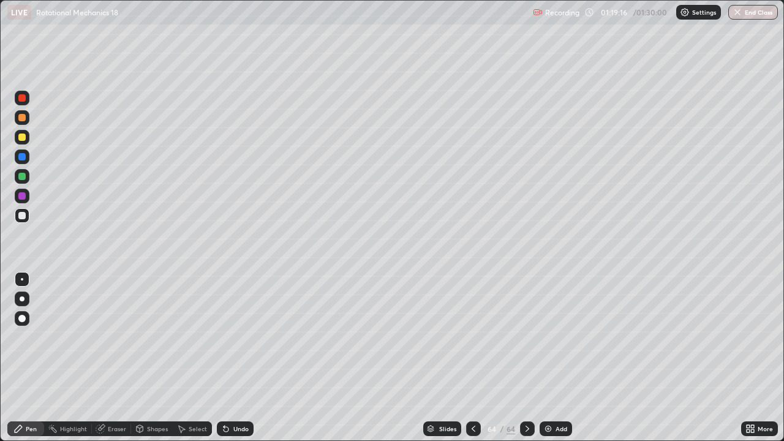
click at [226, 337] on icon at bounding box center [225, 429] width 5 height 5
click at [229, 337] on icon at bounding box center [226, 429] width 10 height 10
click at [234, 337] on div "Undo" at bounding box center [235, 428] width 37 height 15
click at [752, 337] on icon at bounding box center [751, 430] width 3 height 3
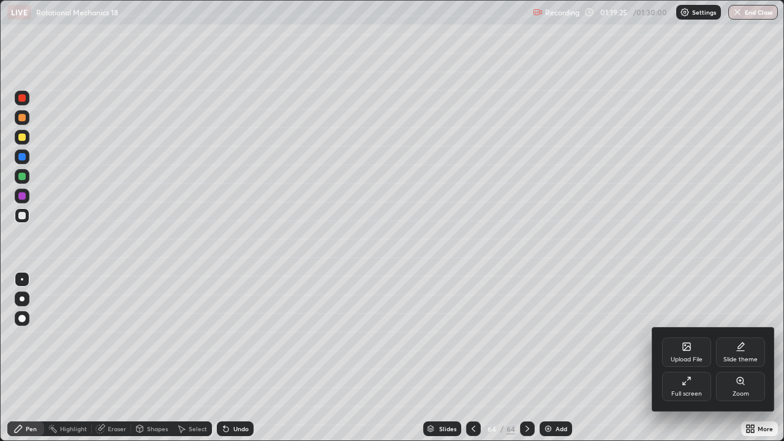
click at [697, 337] on div "Full screen" at bounding box center [686, 394] width 31 height 6
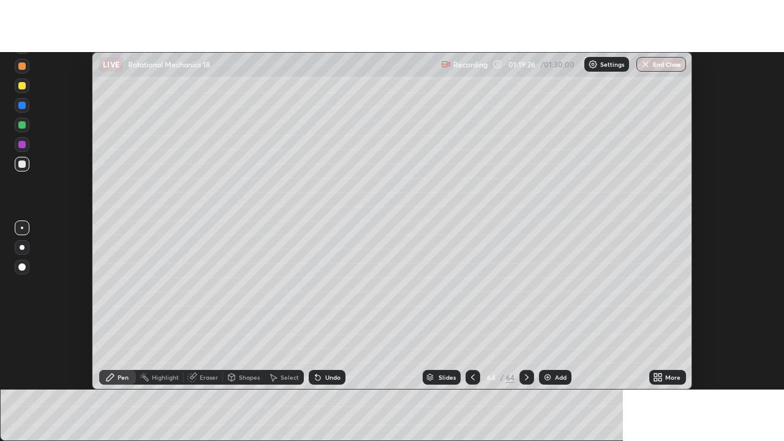
scroll to position [60875, 60429]
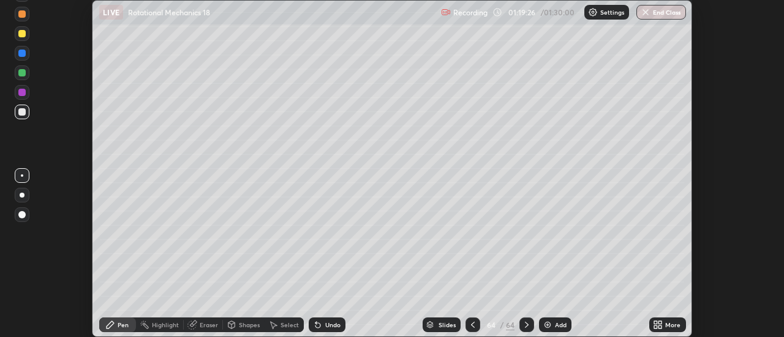
click at [678, 322] on div "More" at bounding box center [672, 325] width 15 height 6
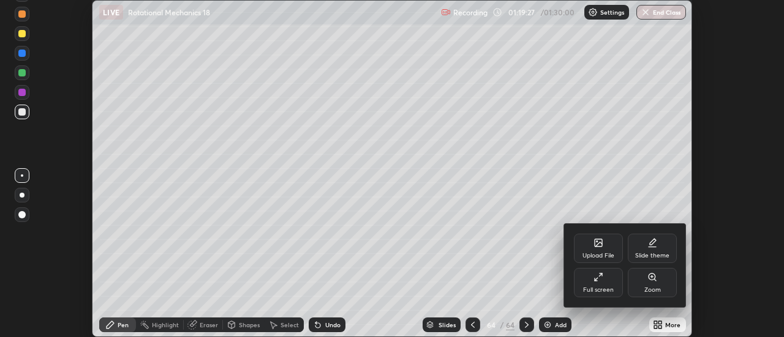
click at [616, 291] on div "Full screen" at bounding box center [598, 282] width 49 height 29
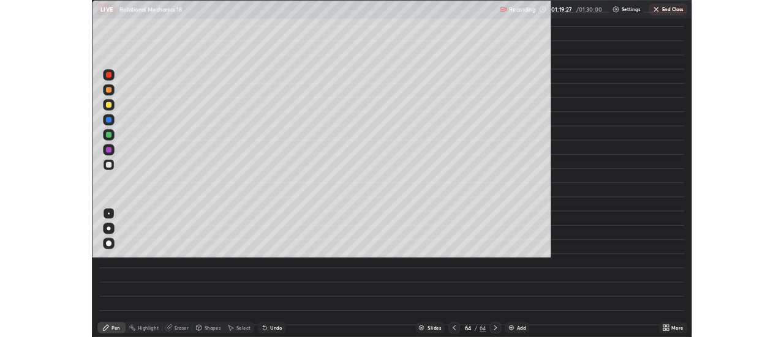
scroll to position [441, 784]
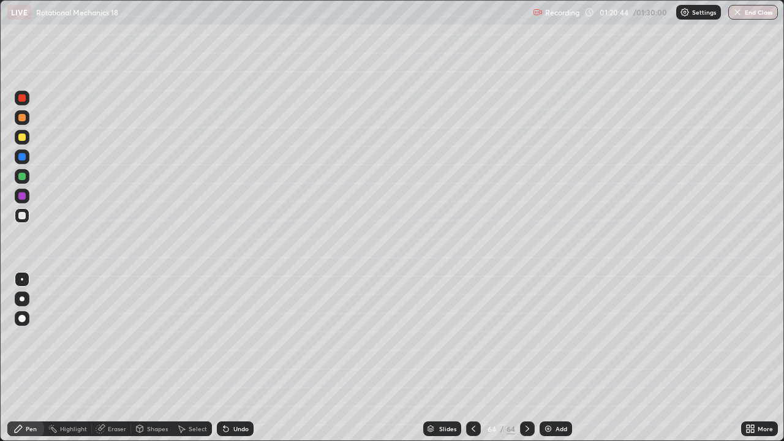
click at [472, 337] on icon at bounding box center [473, 429] width 10 height 10
click at [526, 337] on icon at bounding box center [527, 429] width 10 height 10
click at [9, 337] on div "Erase all" at bounding box center [21, 220] width 29 height 392
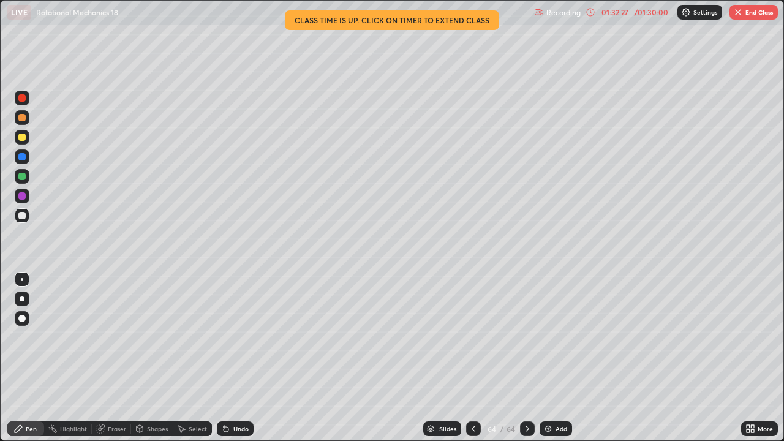
click at [766, 15] on button "End Class" at bounding box center [753, 12] width 48 height 15
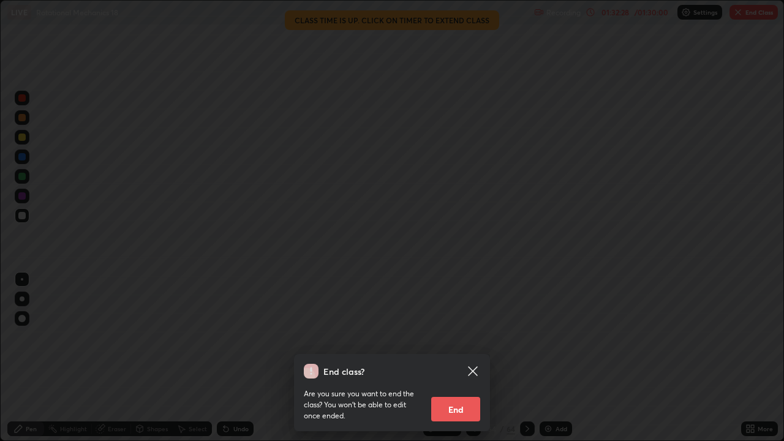
click at [458, 337] on button "End" at bounding box center [455, 409] width 49 height 24
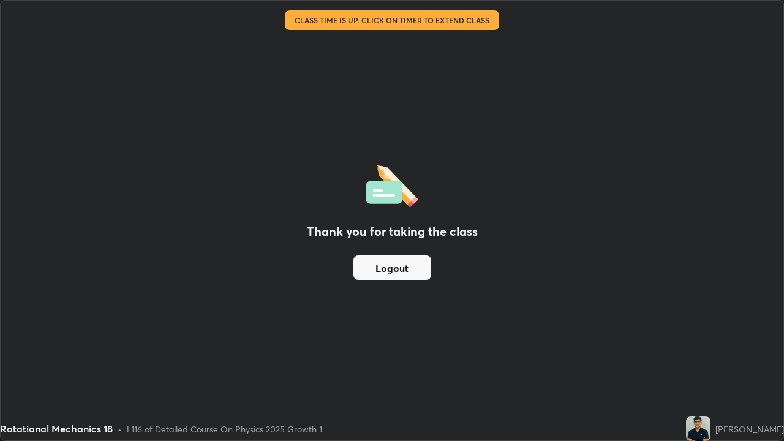
click at [408, 261] on button "Logout" at bounding box center [392, 267] width 78 height 24
click at [406, 261] on button "Logout" at bounding box center [392, 267] width 78 height 24
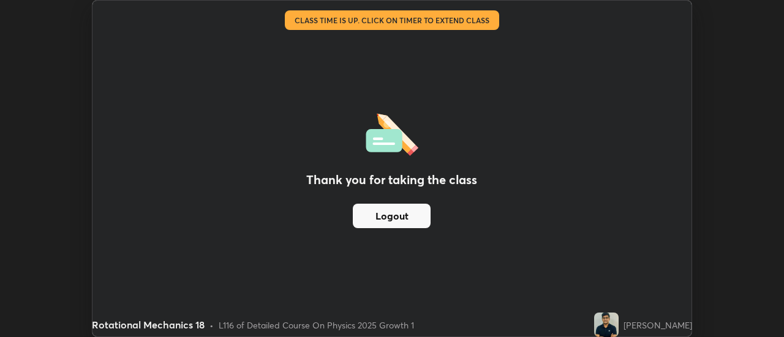
scroll to position [60875, 60429]
